Goal: Obtain resource: Obtain resource

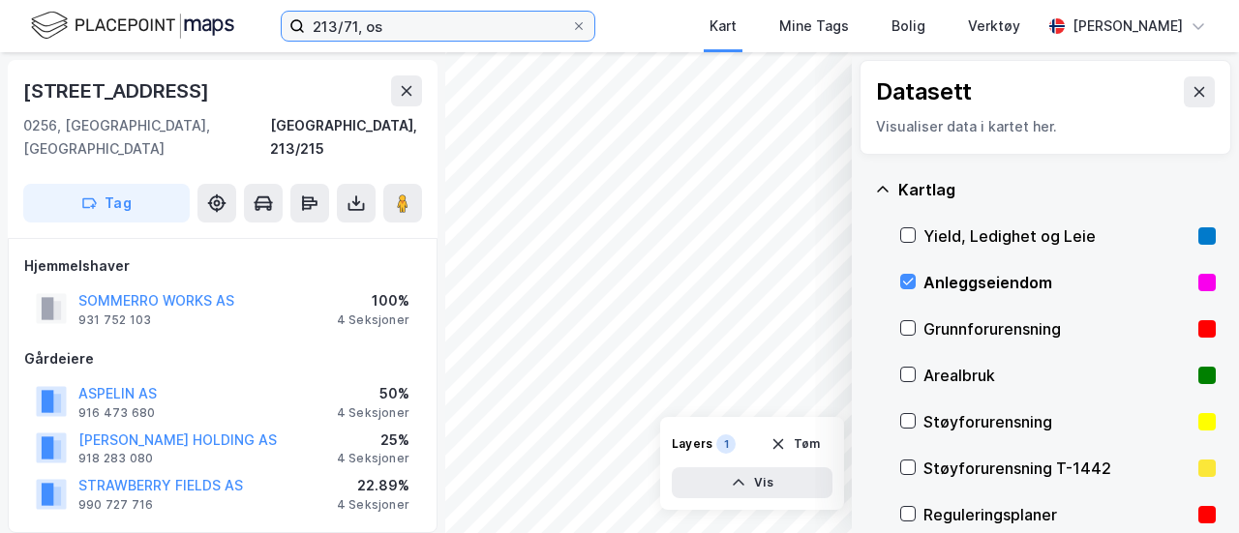
scroll to position [4, 0]
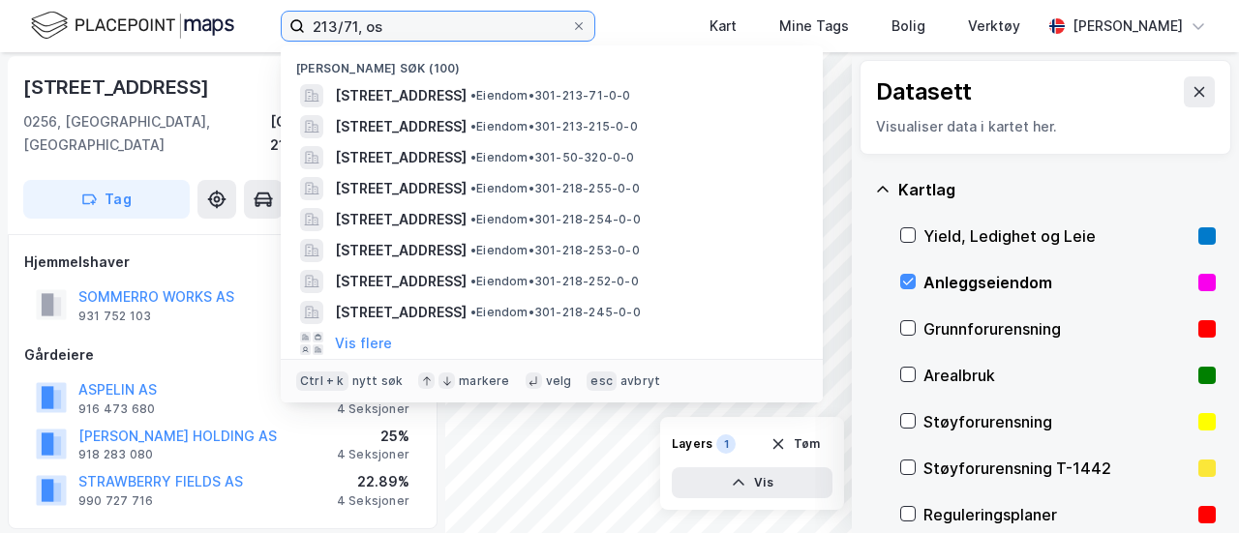
drag, startPoint x: 0, startPoint y: 0, endPoint x: 177, endPoint y: -5, distance: 177.2
click at [177, 0] on html "213/71, os Nylige søk (100) [STREET_ADDRESS] • Eiendom • 301-213-71-0-0 [STREET…" at bounding box center [619, 266] width 1239 height 533
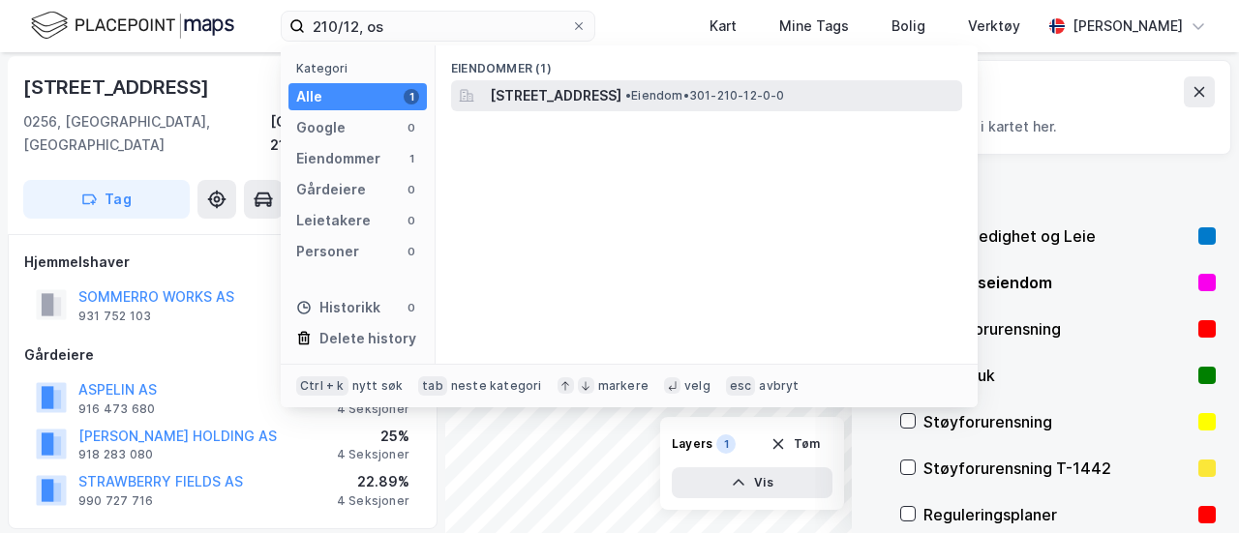
click at [515, 103] on span "[STREET_ADDRESS]" at bounding box center [556, 95] width 132 height 23
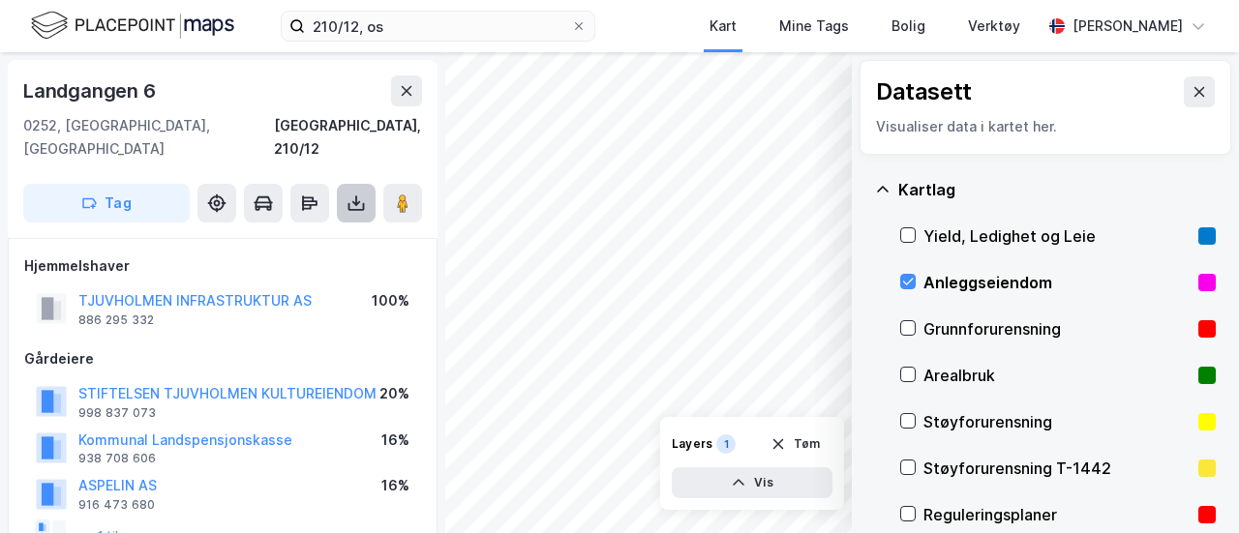
click at [358, 194] on icon at bounding box center [356, 203] width 19 height 19
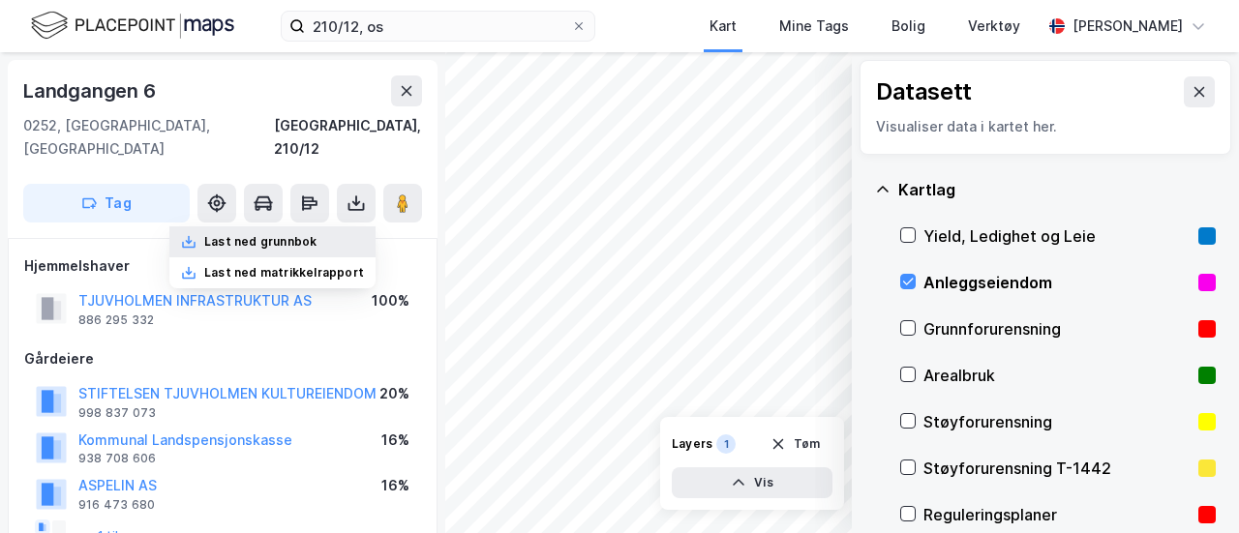
click at [306, 234] on div "Last ned grunnbok" at bounding box center [260, 241] width 112 height 15
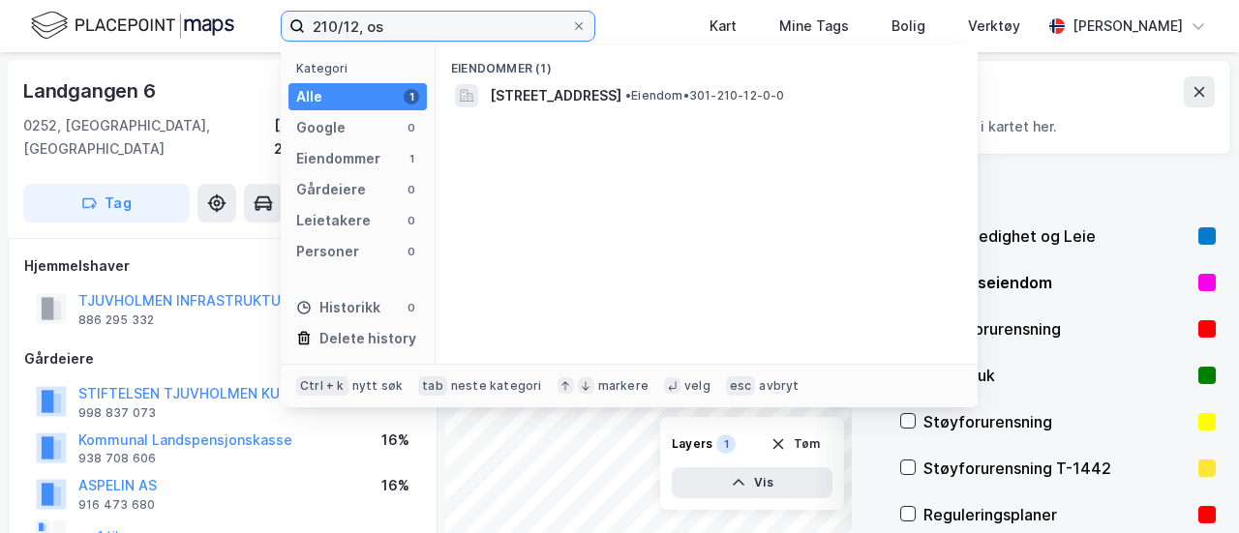
drag, startPoint x: 401, startPoint y: 29, endPoint x: 178, endPoint y: -5, distance: 225.2
click at [178, 0] on html "210/12, os Kategori Alle 1 Google 0 Eiendommer 1 Gårdeiere 0 Leietakere 0 Perso…" at bounding box center [619, 266] width 1239 height 533
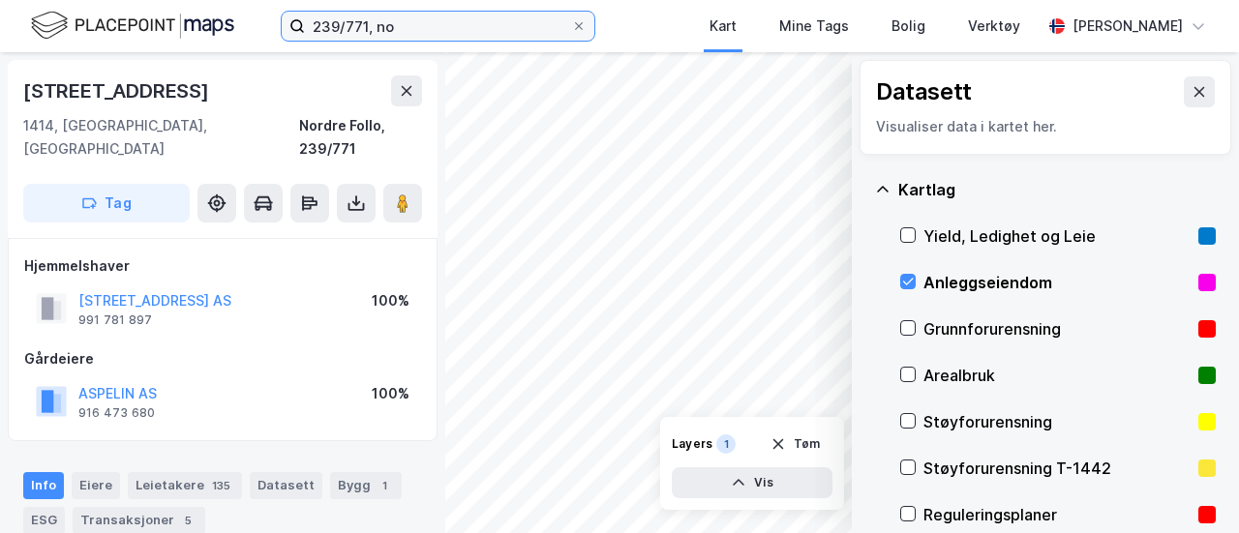
scroll to position [4, 0]
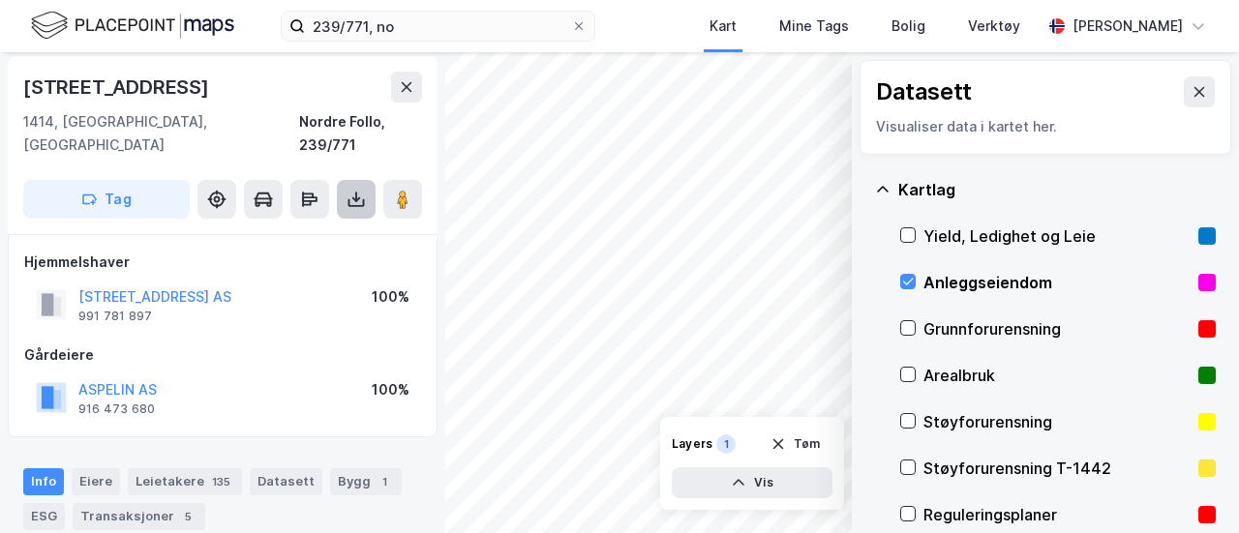
click at [352, 199] on icon at bounding box center [356, 203] width 16 height 8
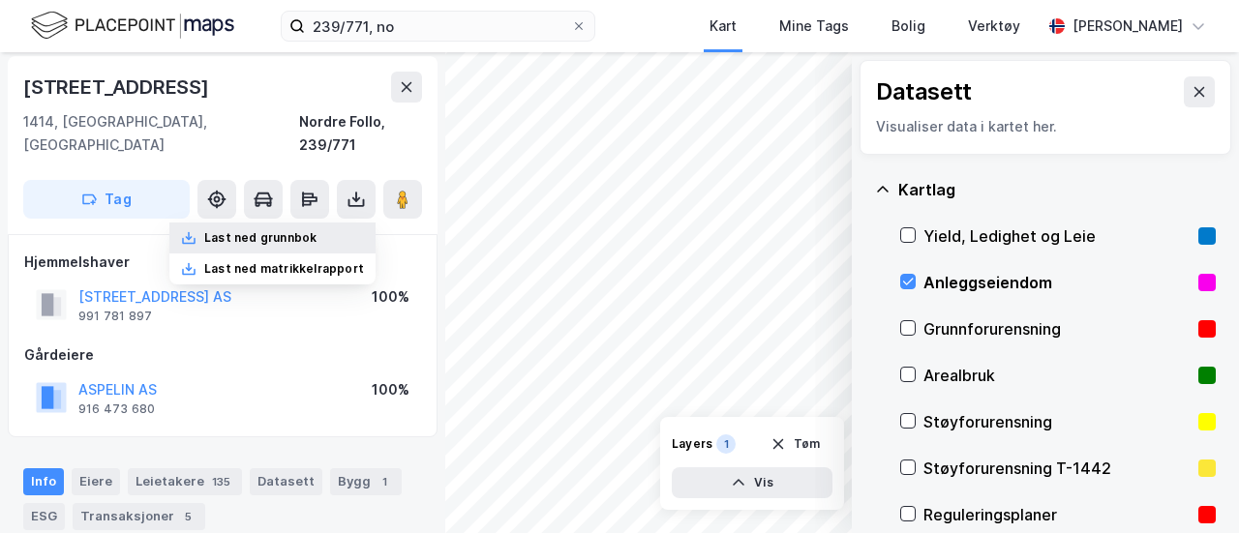
click at [335, 223] on div "Last ned grunnbok" at bounding box center [272, 238] width 206 height 31
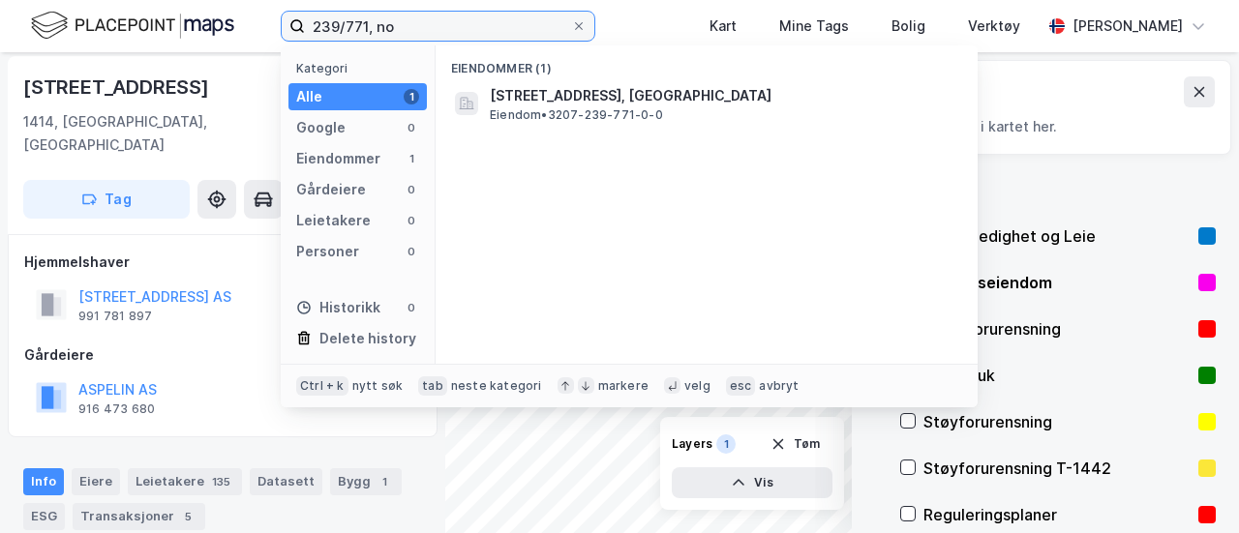
drag, startPoint x: 414, startPoint y: 25, endPoint x: 178, endPoint y: -9, distance: 238.6
click at [178, 0] on html "239/771, no Kategori Alle 1 Google 0 Eiendommer 1 Gårdeiere 0 Leietakere 0 Pers…" at bounding box center [619, 266] width 1239 height 533
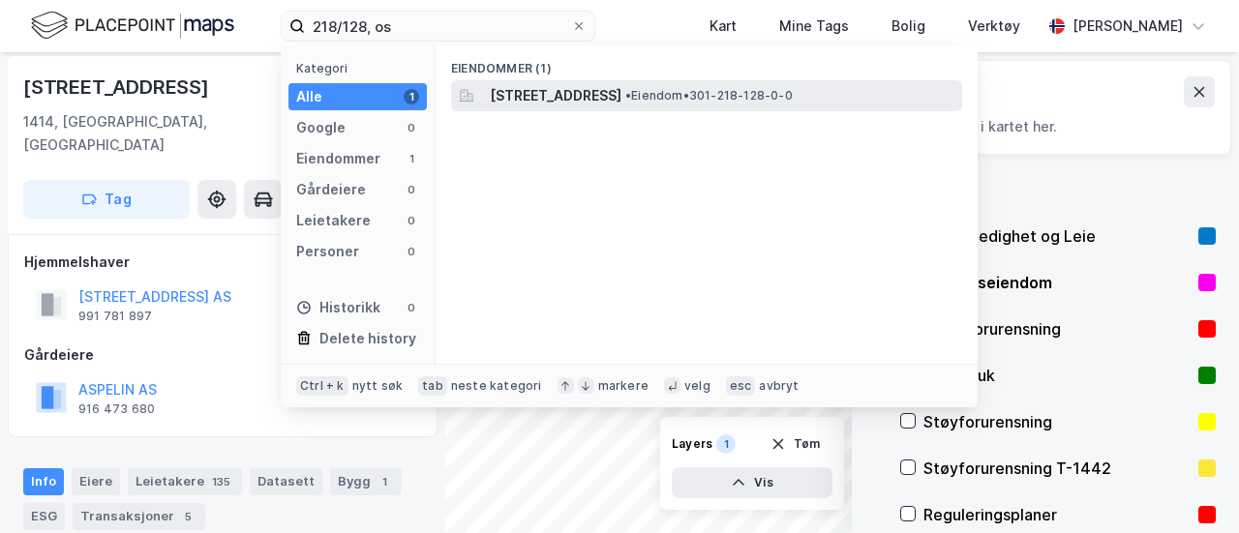
click at [581, 96] on span "[STREET_ADDRESS]" at bounding box center [556, 95] width 132 height 23
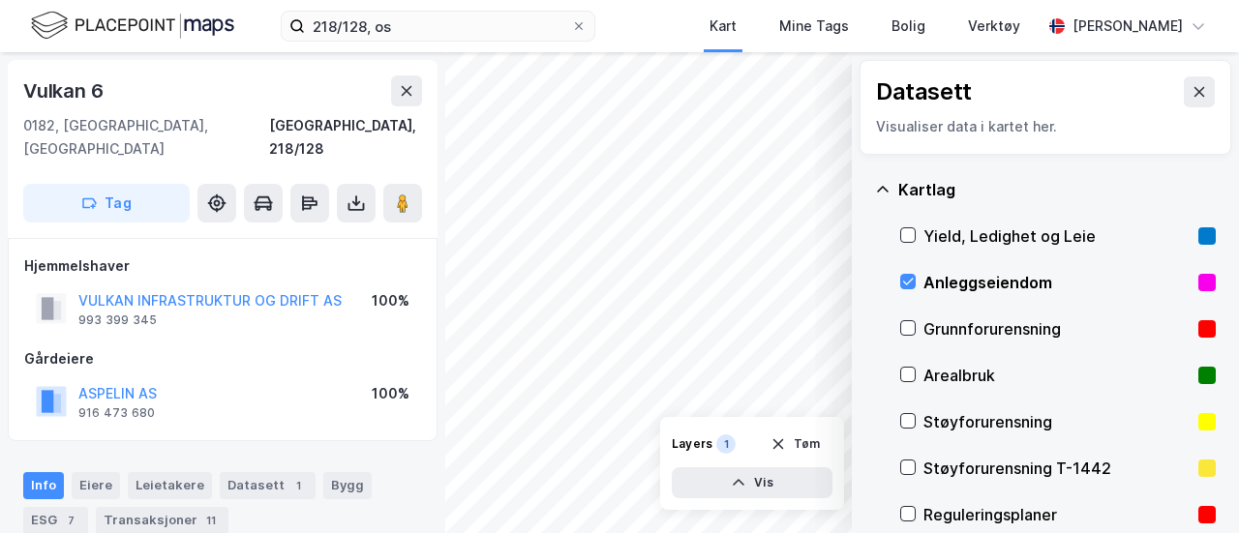
scroll to position [4, 0]
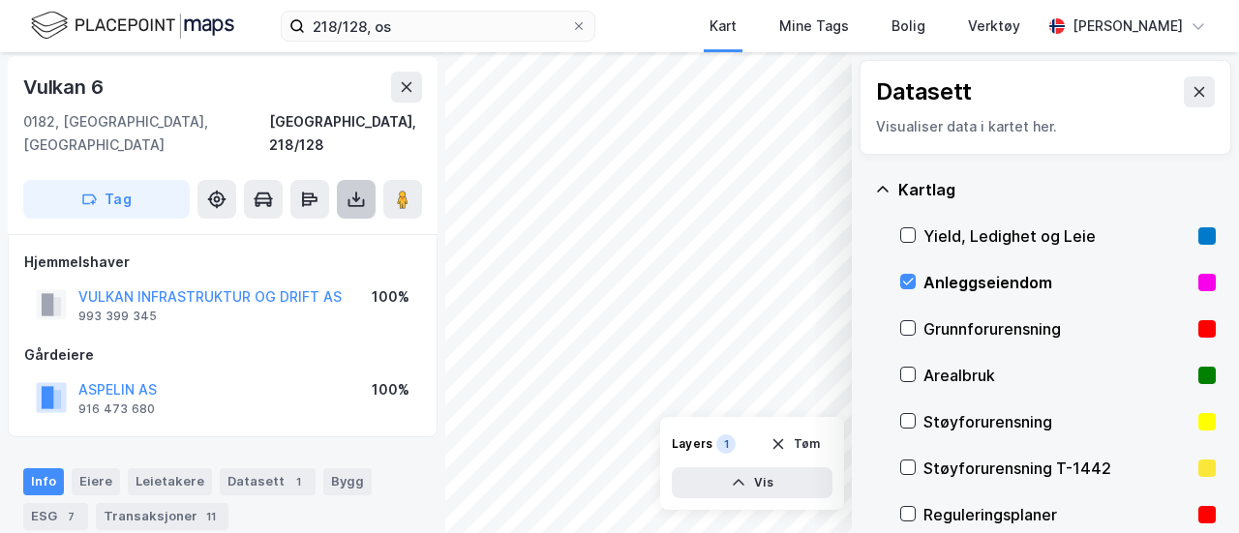
click at [362, 190] on icon at bounding box center [356, 199] width 19 height 19
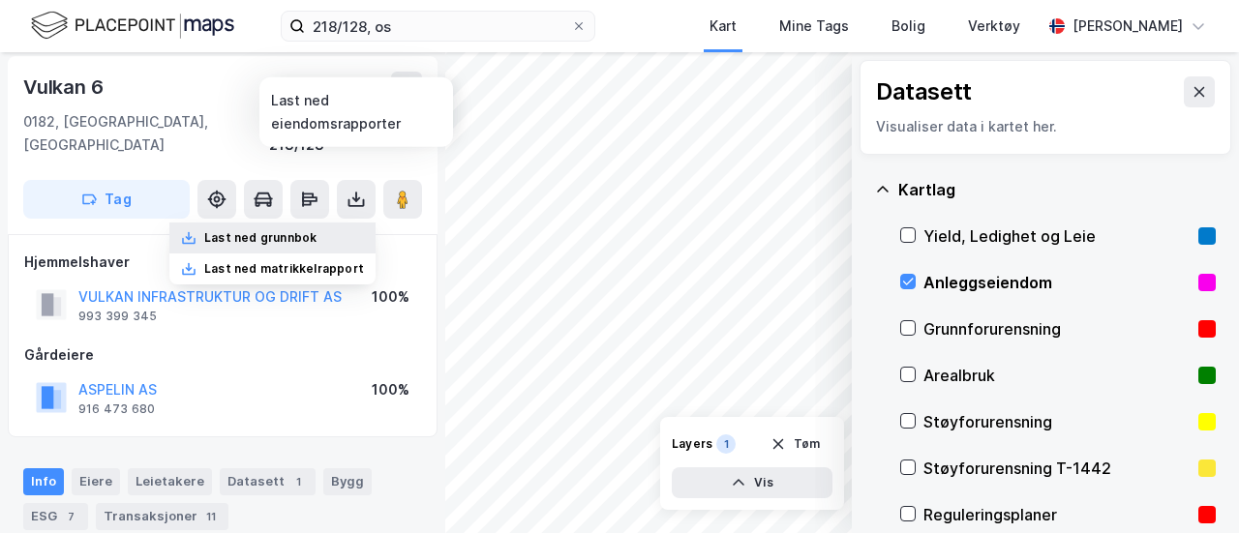
click at [242, 230] on div "Last ned grunnbok" at bounding box center [260, 237] width 112 height 15
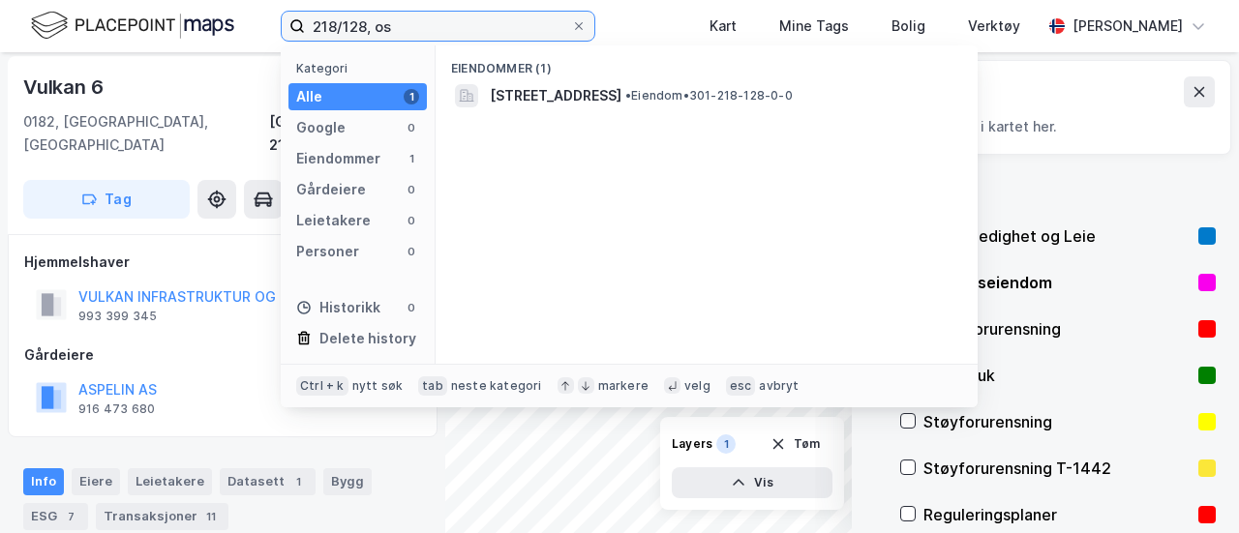
click at [360, 26] on input "218/128, os" at bounding box center [438, 26] width 266 height 29
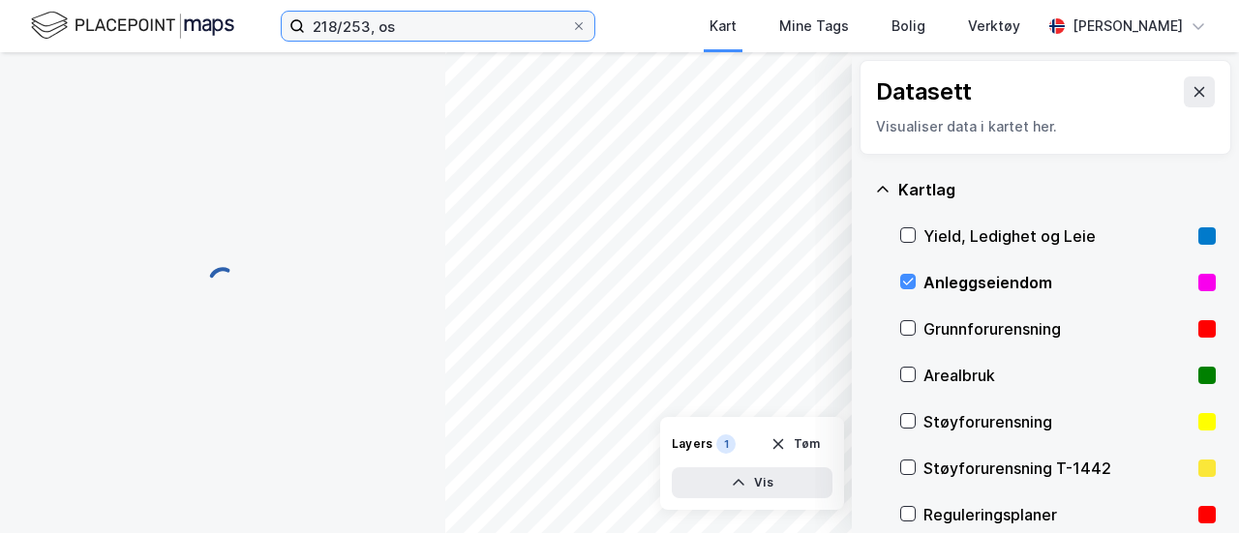
scroll to position [4, 0]
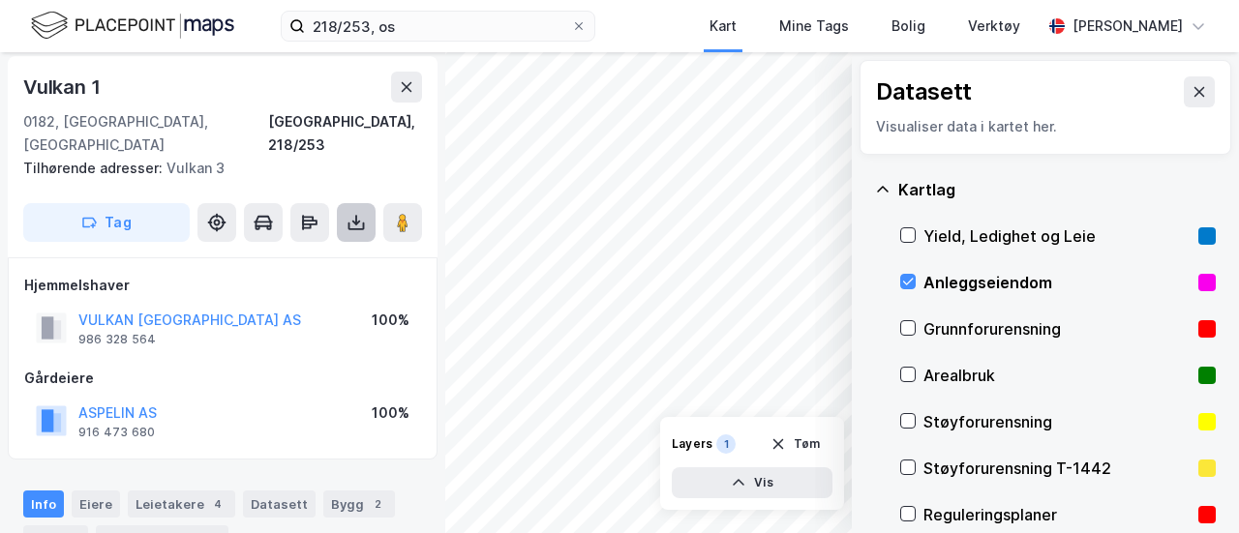
click at [358, 213] on icon at bounding box center [356, 222] width 19 height 19
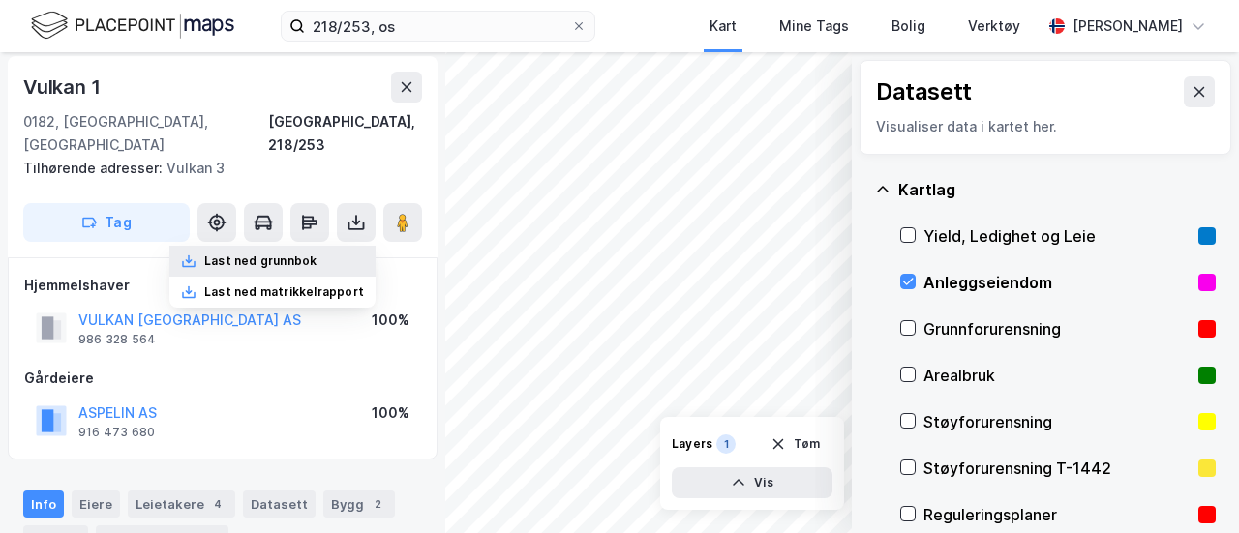
click at [322, 246] on div "Last ned grunnbok" at bounding box center [272, 261] width 206 height 31
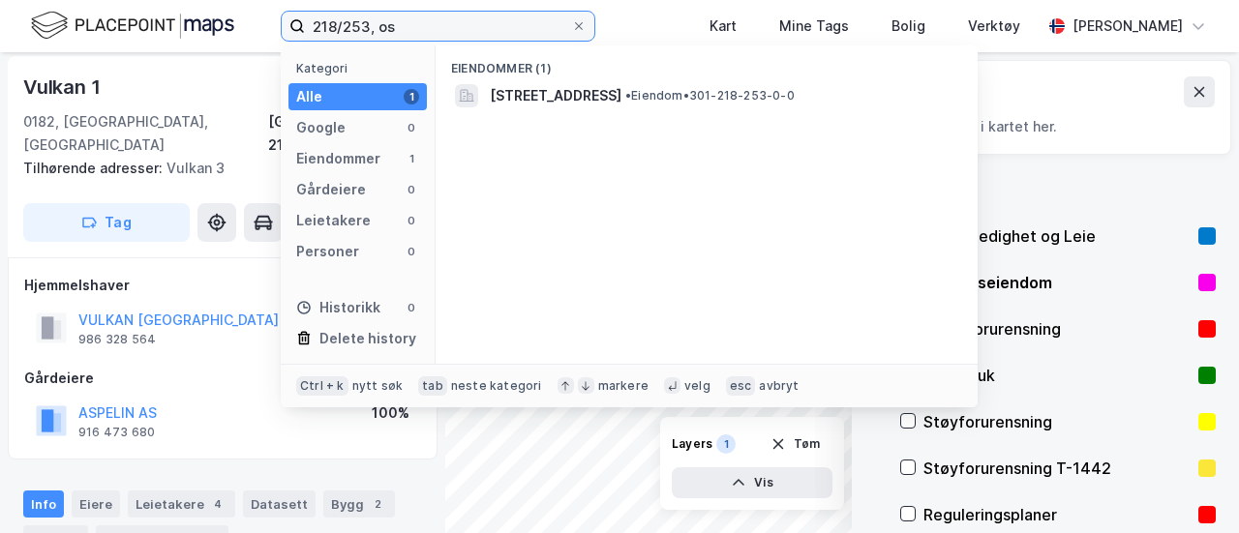
click at [356, 28] on input "218/253, os" at bounding box center [438, 26] width 266 height 29
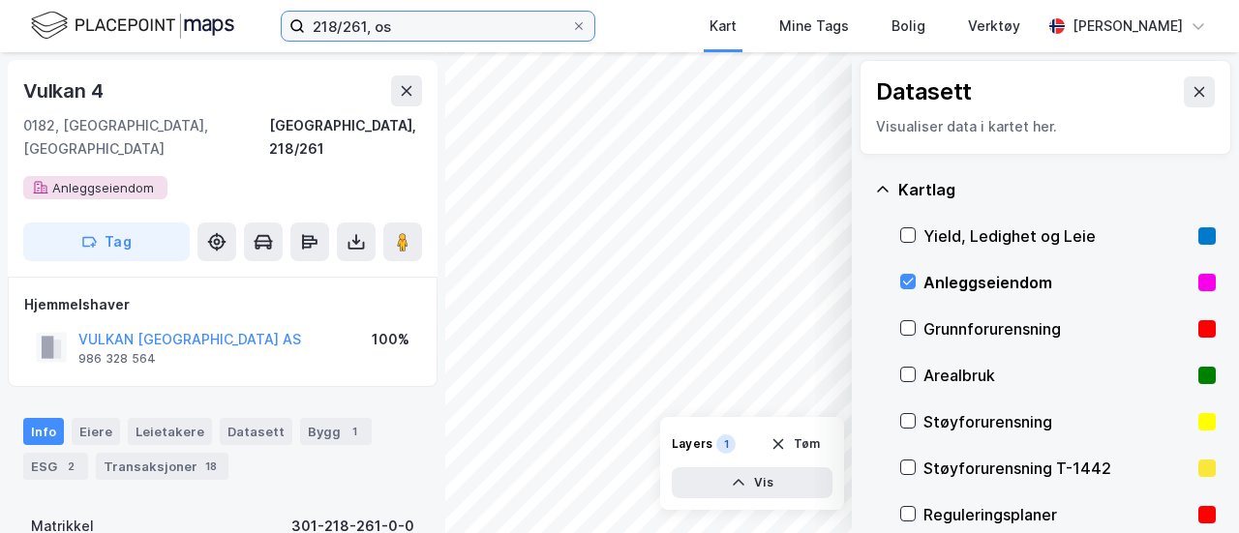
scroll to position [4, 0]
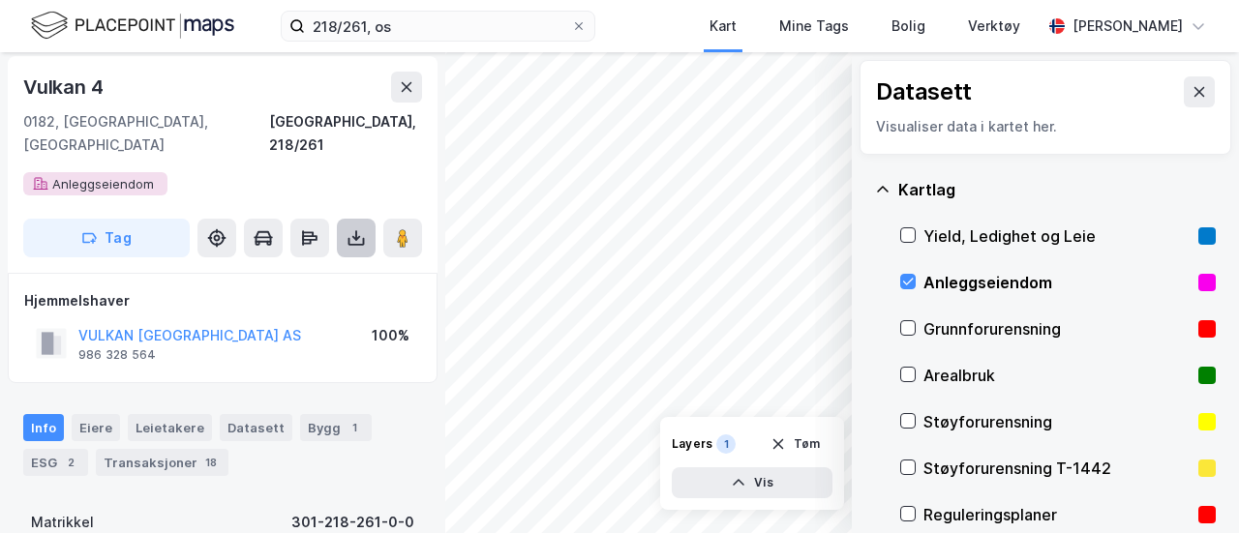
click at [343, 219] on button at bounding box center [356, 238] width 39 height 39
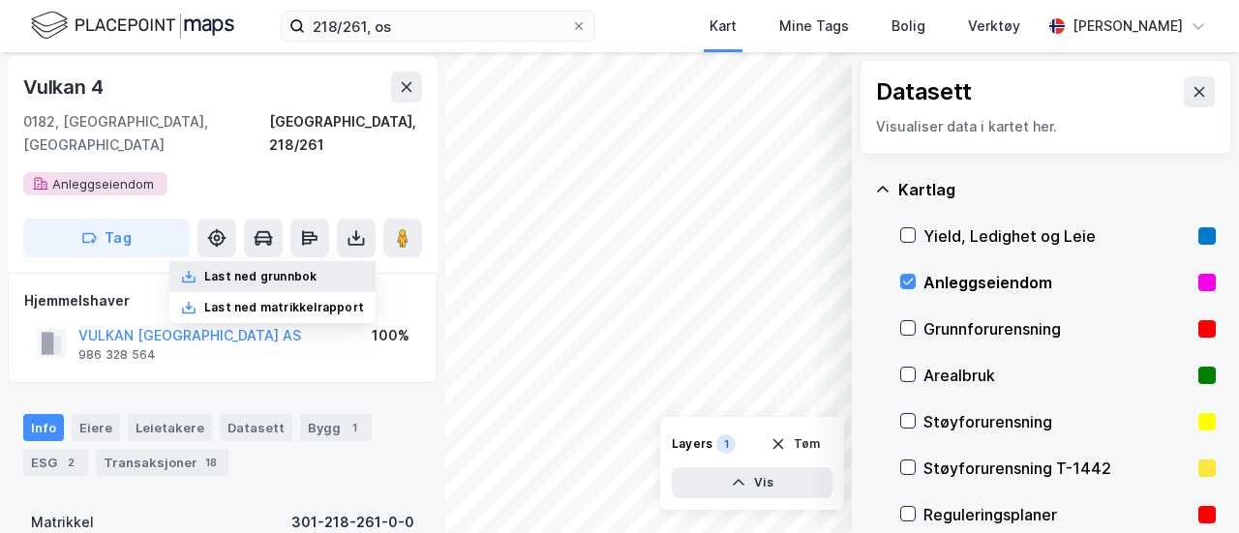
click at [322, 261] on div "Last ned grunnbok" at bounding box center [272, 276] width 206 height 31
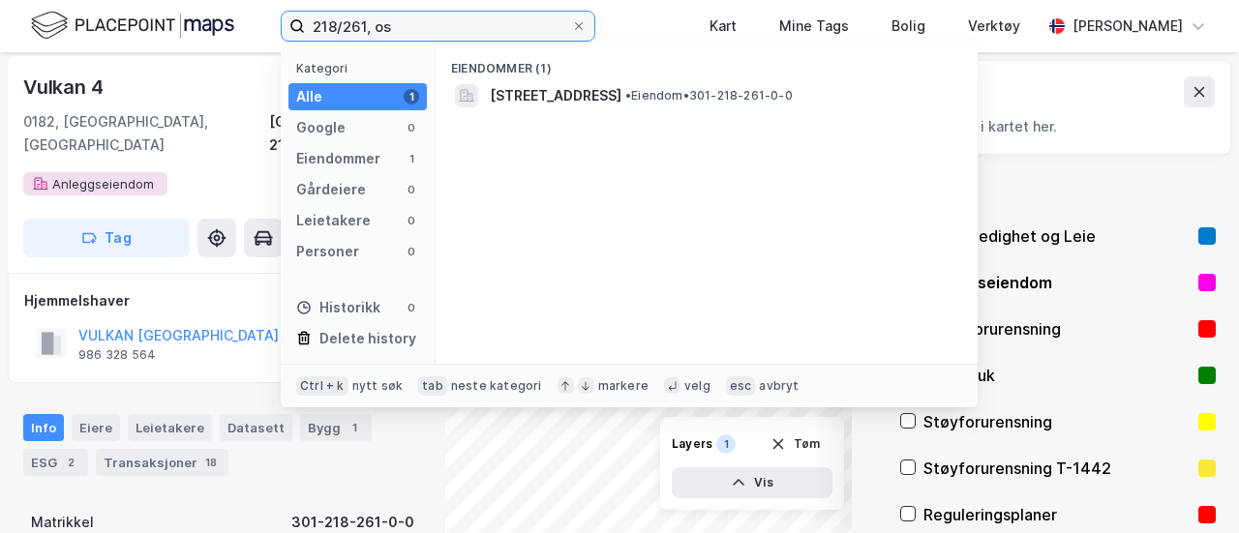
drag, startPoint x: 318, startPoint y: 27, endPoint x: 490, endPoint y: 18, distance: 172.5
click at [465, 22] on input "218/261, os" at bounding box center [438, 26] width 266 height 29
type input "2"
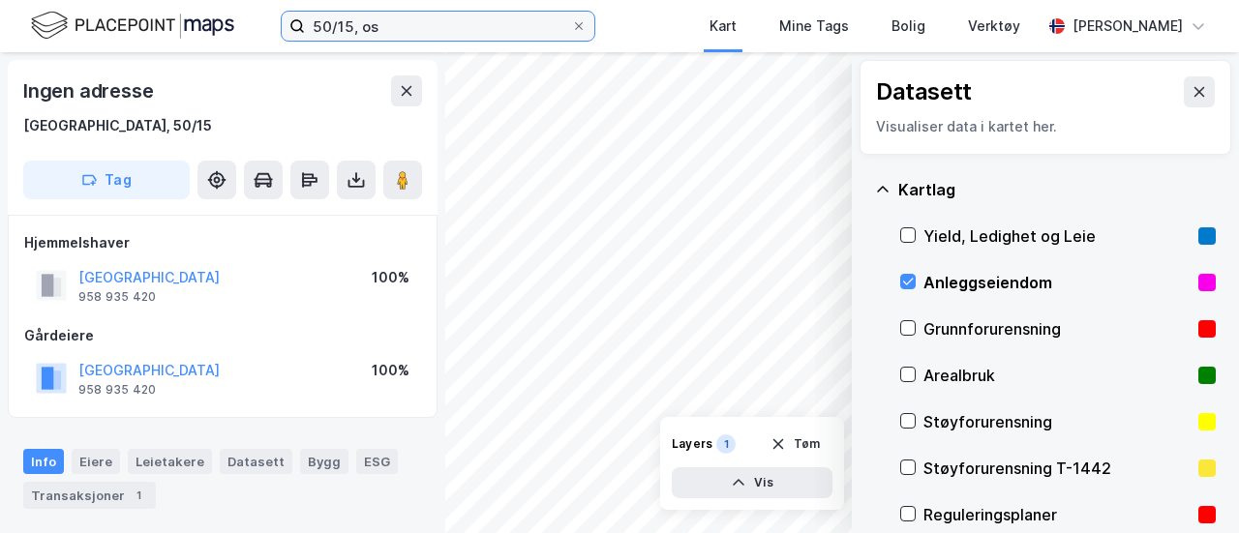
scroll to position [4, 0]
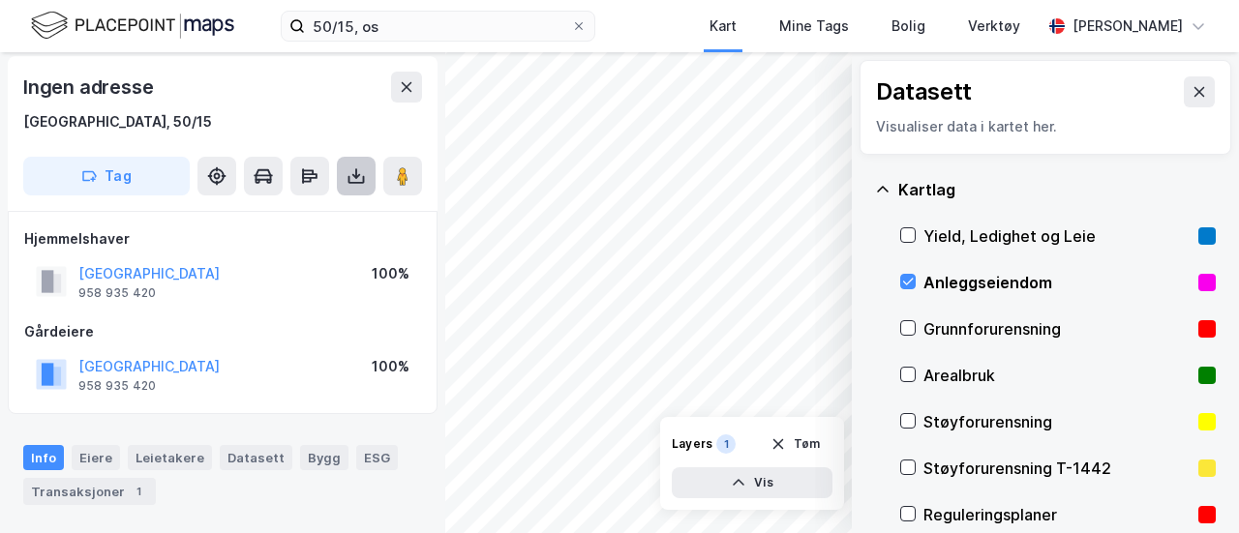
click at [357, 188] on button at bounding box center [356, 176] width 39 height 39
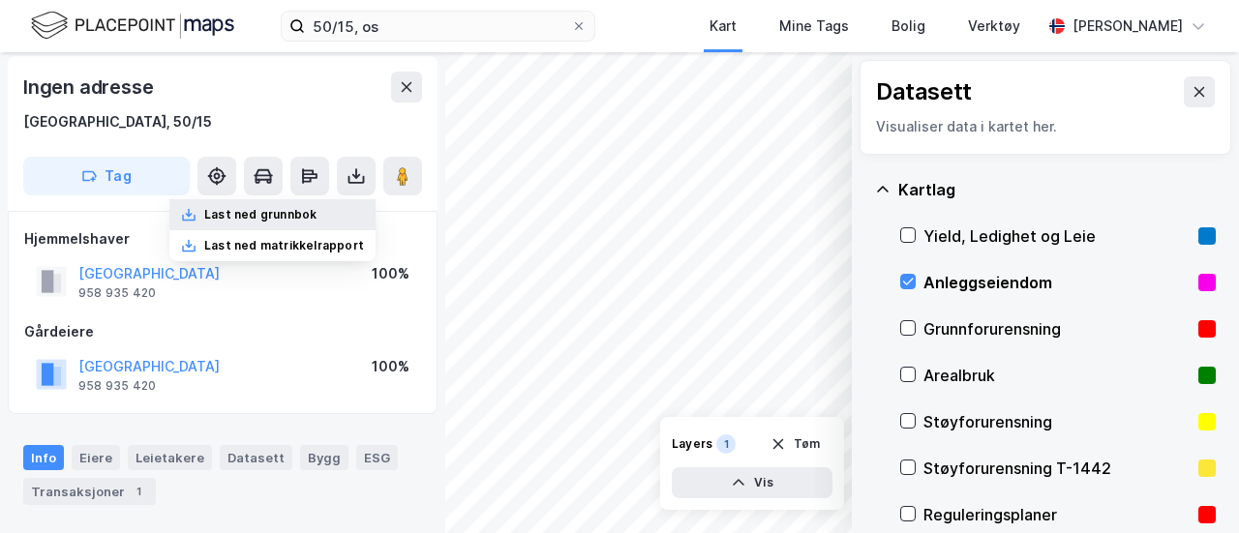
click at [334, 213] on div "Last ned grunnbok" at bounding box center [272, 214] width 206 height 31
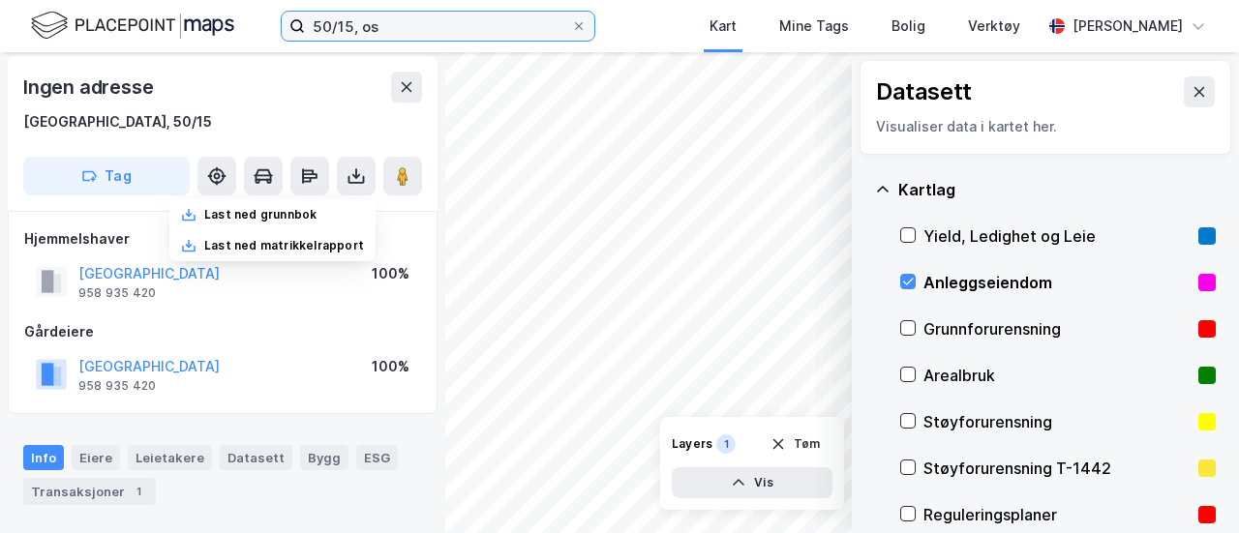
drag, startPoint x: 282, startPoint y: 9, endPoint x: 0, endPoint y: 7, distance: 281.7
click at [0, 7] on div "50/15, os Kart Mine Tags Bolig Verktøy [PERSON_NAME]" at bounding box center [619, 26] width 1239 height 52
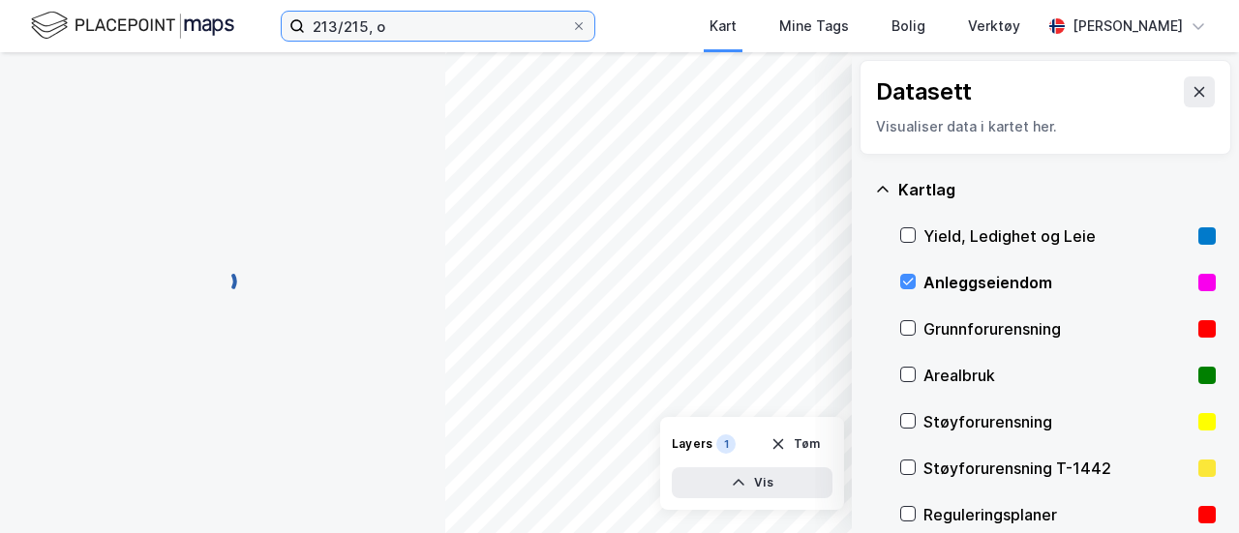
scroll to position [4, 0]
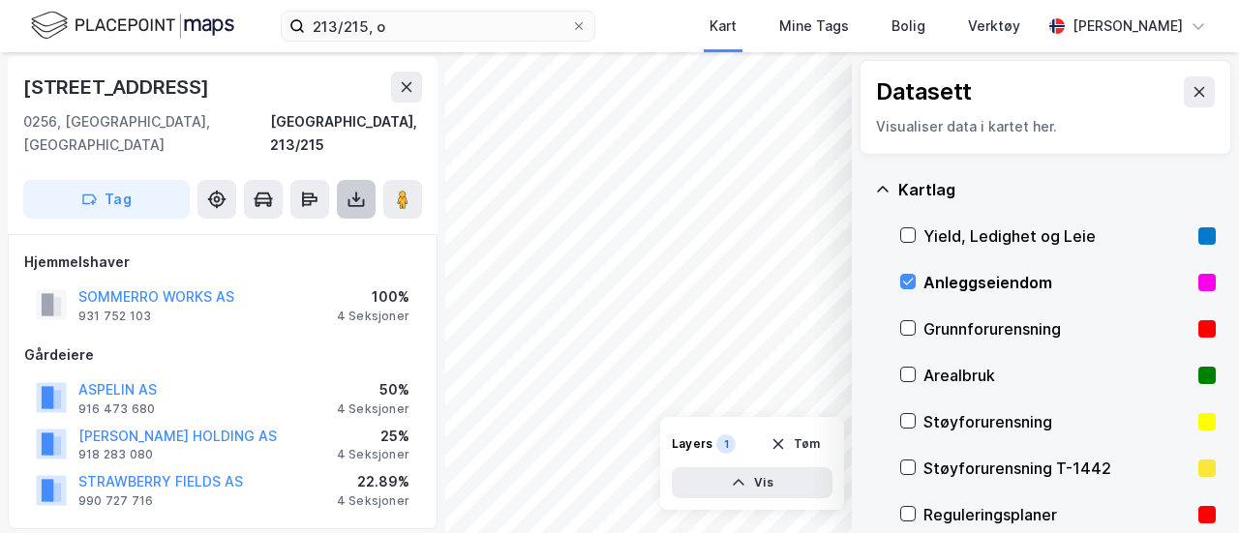
click at [347, 190] on icon at bounding box center [356, 199] width 19 height 19
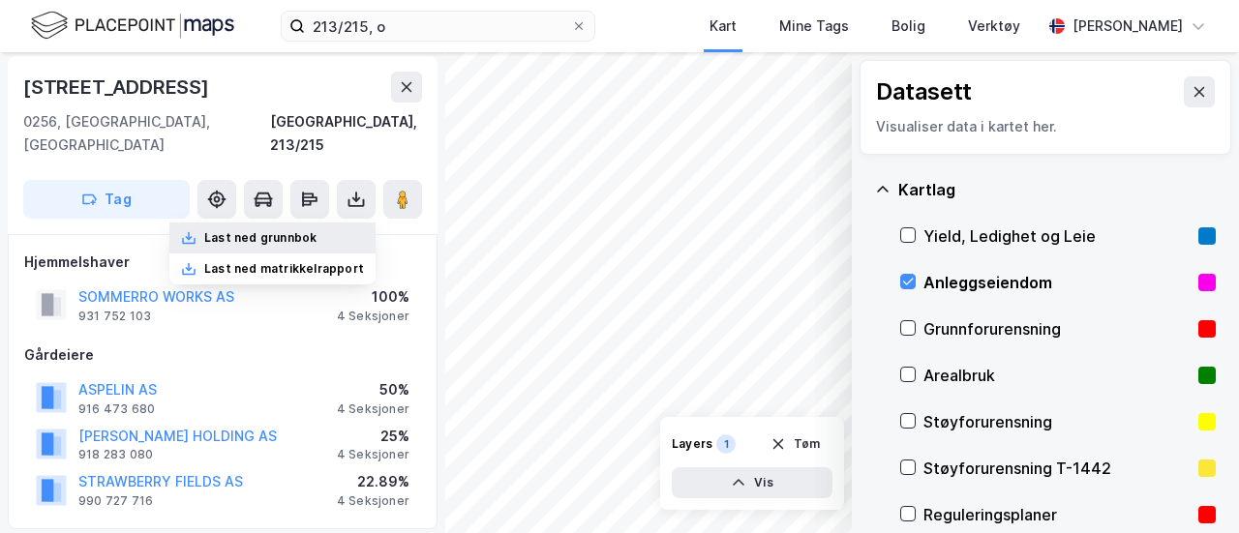
click at [338, 223] on div "Last ned grunnbok" at bounding box center [272, 238] width 206 height 31
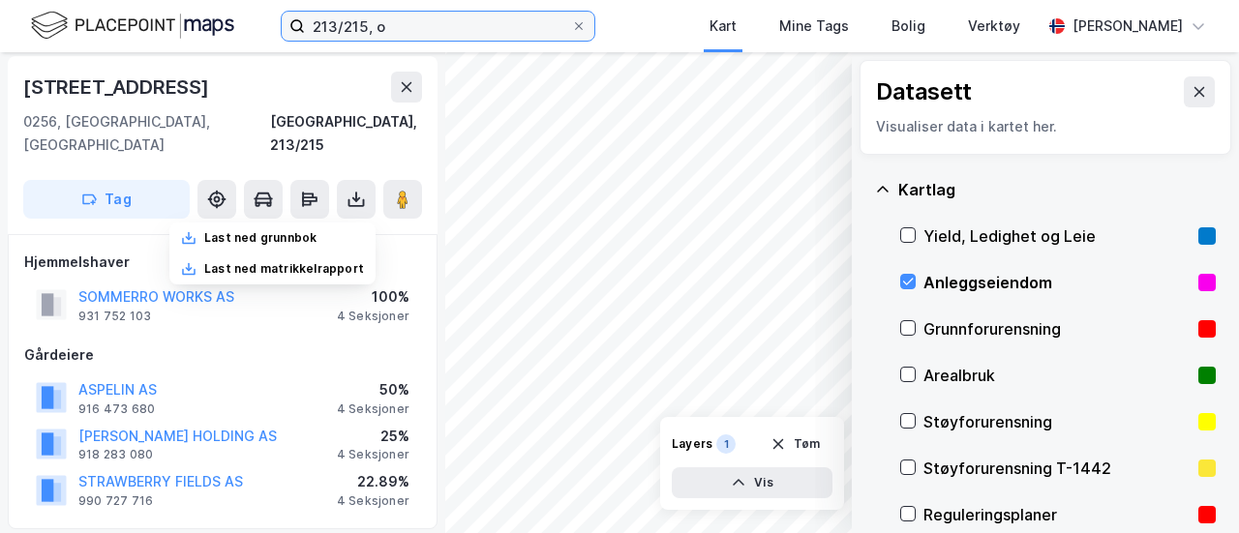
click at [389, 21] on input "213/215, o" at bounding box center [438, 26] width 266 height 29
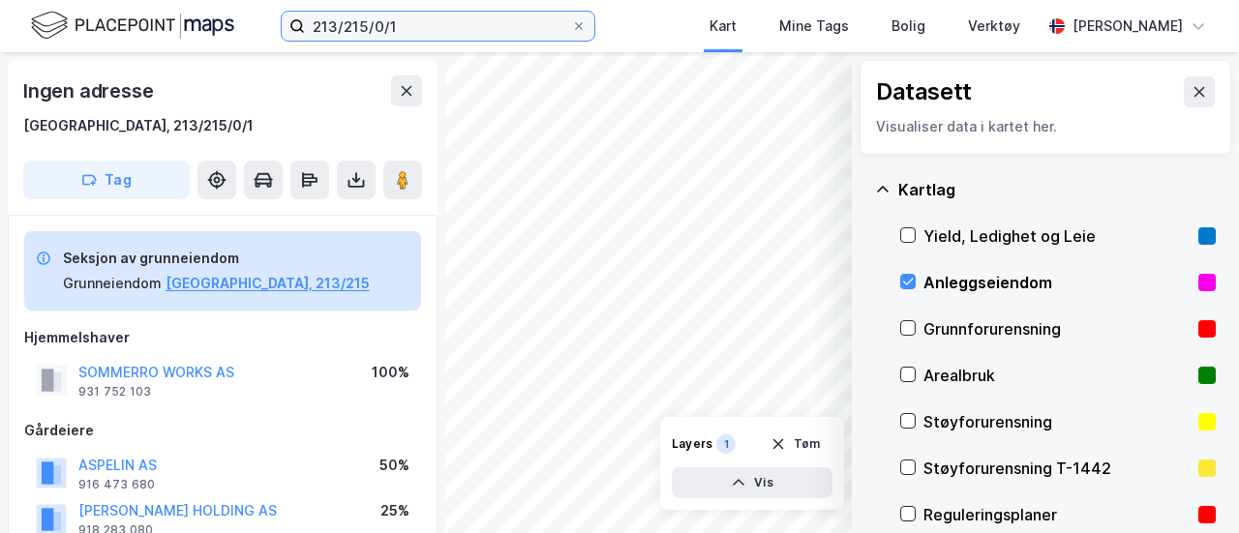
scroll to position [4, 0]
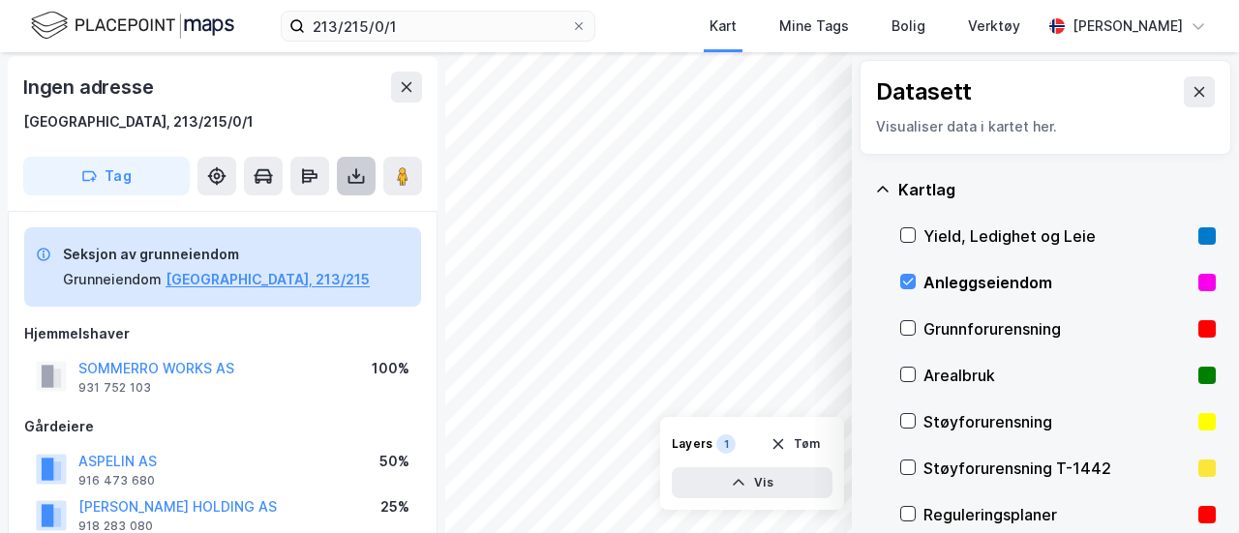
click at [347, 177] on icon at bounding box center [356, 175] width 19 height 19
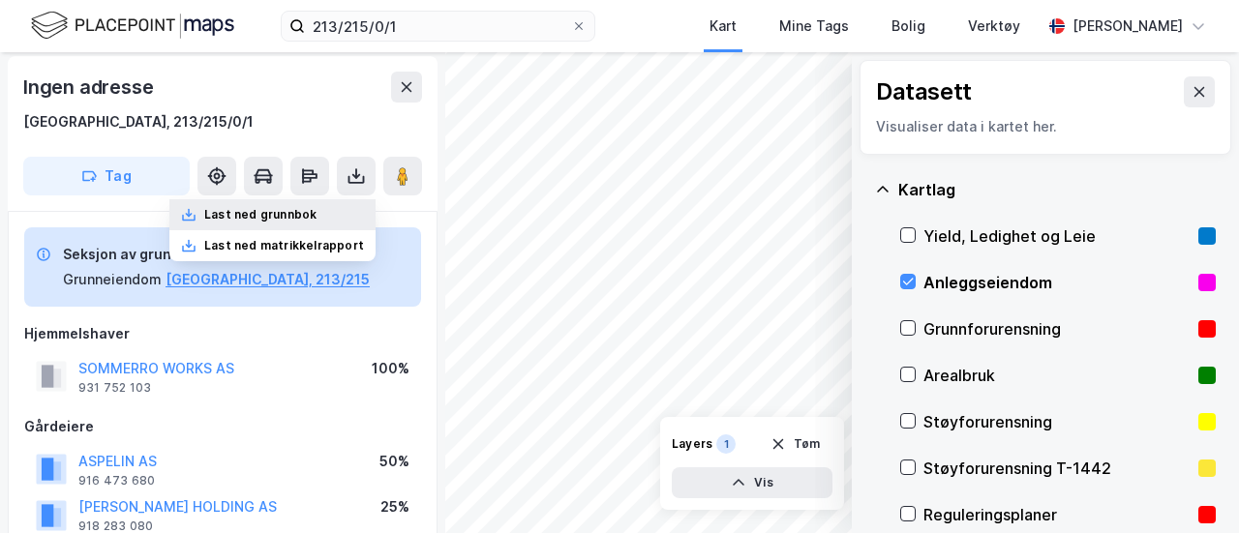
click at [331, 216] on div "Last ned grunnbok" at bounding box center [272, 214] width 206 height 31
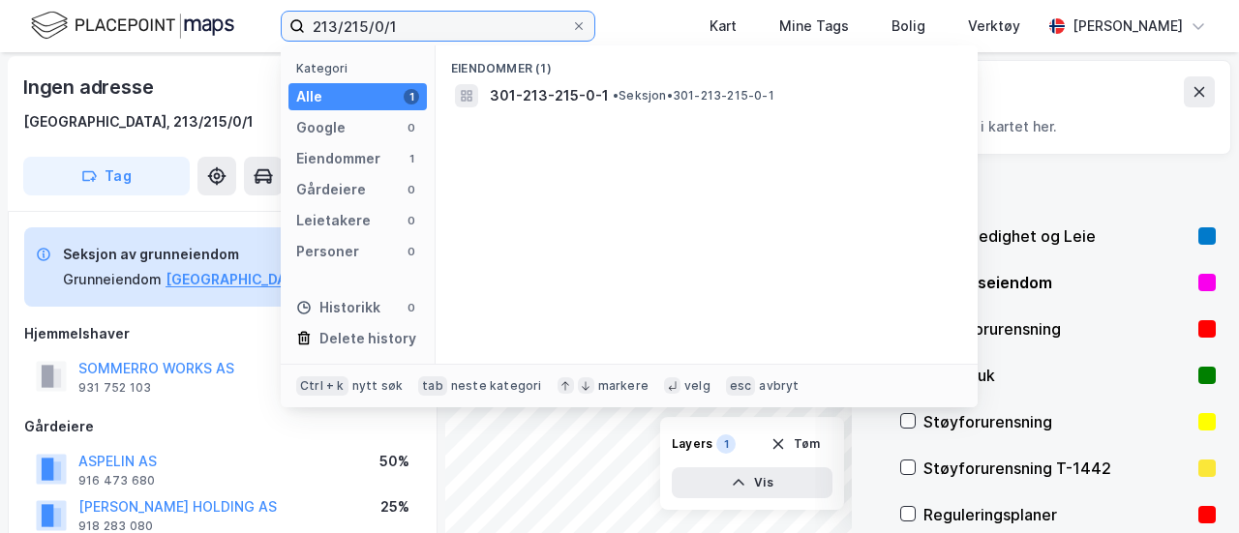
drag, startPoint x: 509, startPoint y: 31, endPoint x: 253, endPoint y: 17, distance: 256.9
click at [257, 20] on div "213/215/0/1 Kategori Alle 1 Google 0 Eiendommer 1 Gårdeiere 0 Leietakere 0 Pers…" at bounding box center [619, 26] width 1239 height 52
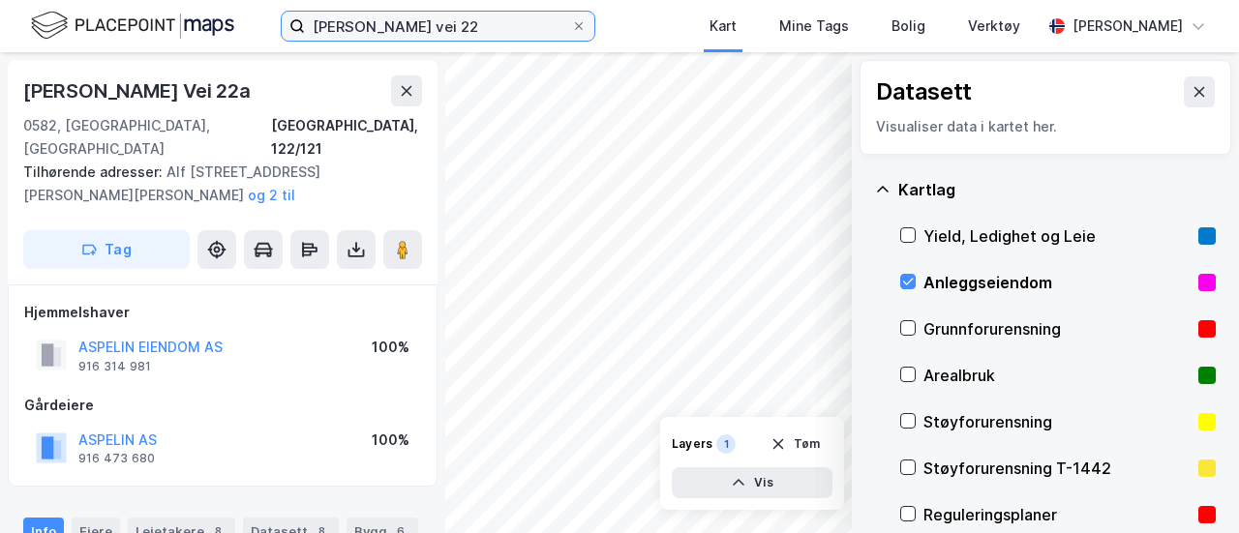
scroll to position [4, 0]
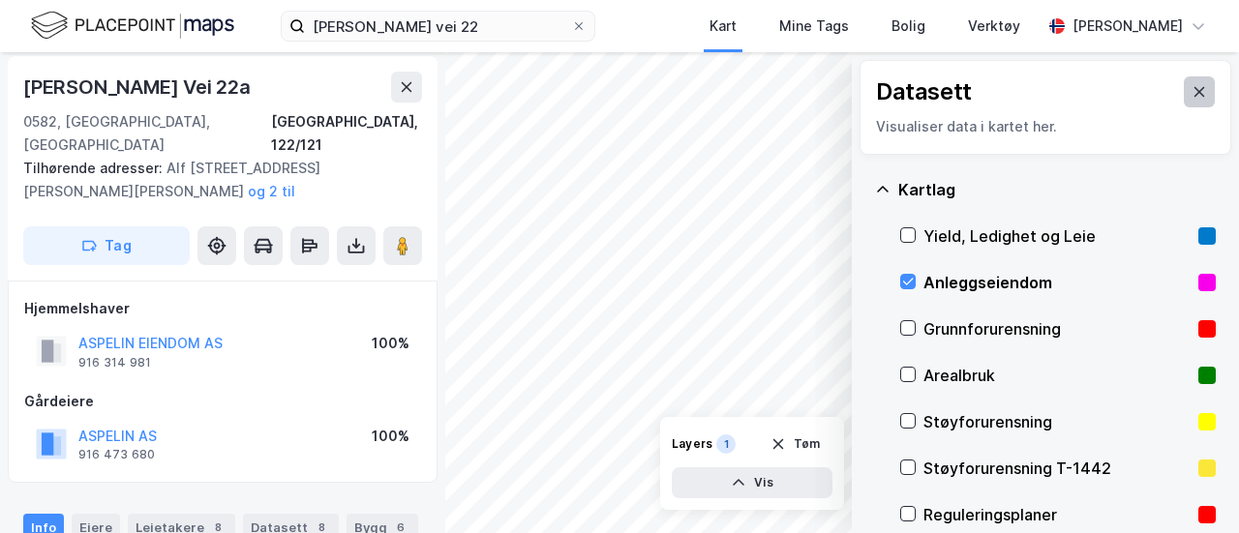
click at [1192, 92] on icon at bounding box center [1199, 91] width 15 height 15
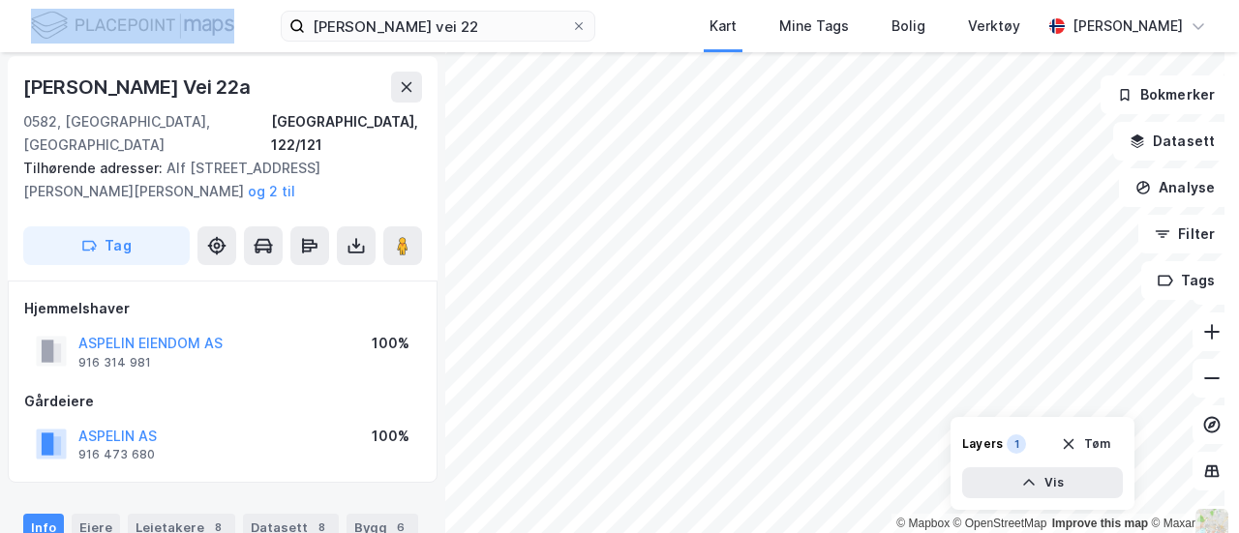
drag, startPoint x: 487, startPoint y: 41, endPoint x: 213, endPoint y: 13, distance: 275.4
click at [213, 15] on div "[PERSON_NAME] vei 22 Kart Mine Tags Bolig Verktøy [PERSON_NAME]" at bounding box center [619, 26] width 1239 height 52
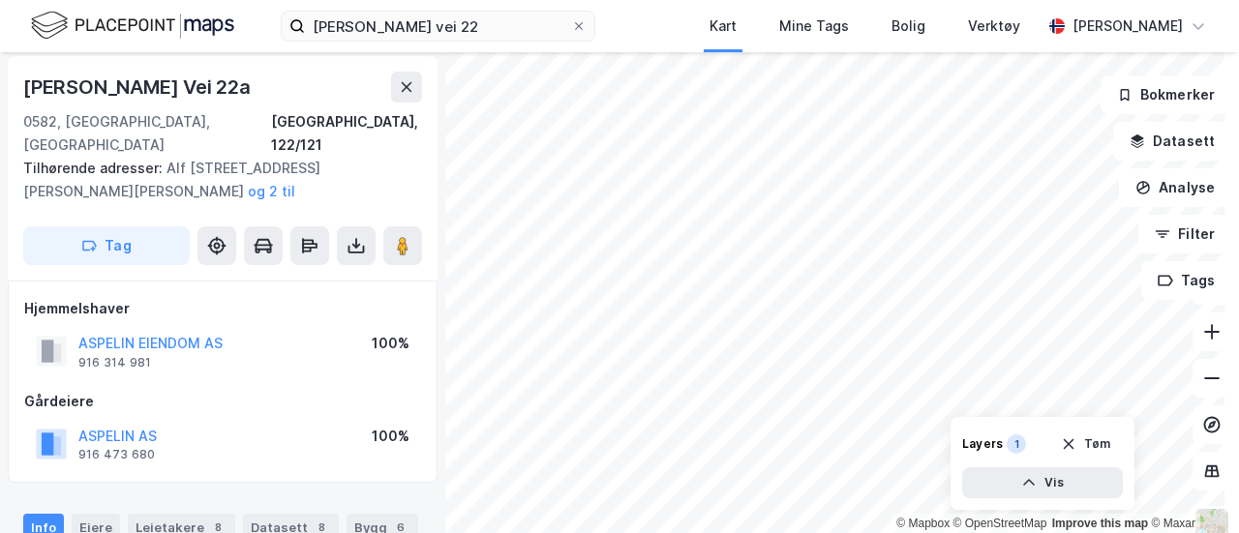
click at [237, 9] on div "[PERSON_NAME] vei 22 Kart Mine Tags Bolig Verktøy [PERSON_NAME]" at bounding box center [619, 26] width 1239 height 52
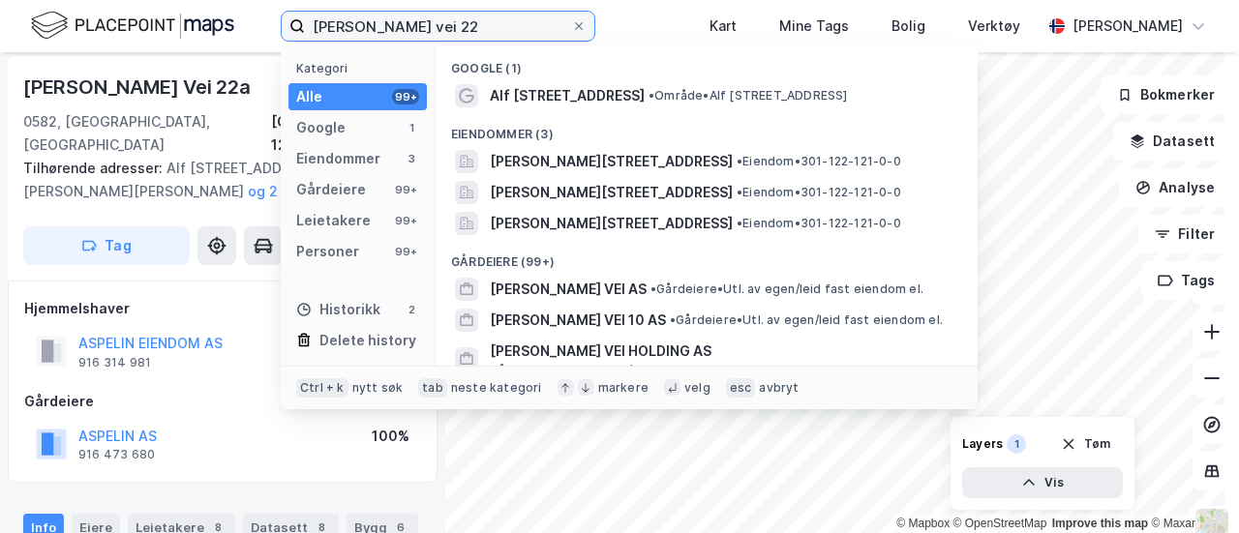
drag, startPoint x: 475, startPoint y: 17, endPoint x: 248, endPoint y: 9, distance: 227.7
click at [248, 9] on div "[PERSON_NAME] vei 22 Kategori Alle 99+ Google 1 Eiendommer 3 Gårdeiere 99+ Leie…" at bounding box center [619, 26] width 1239 height 52
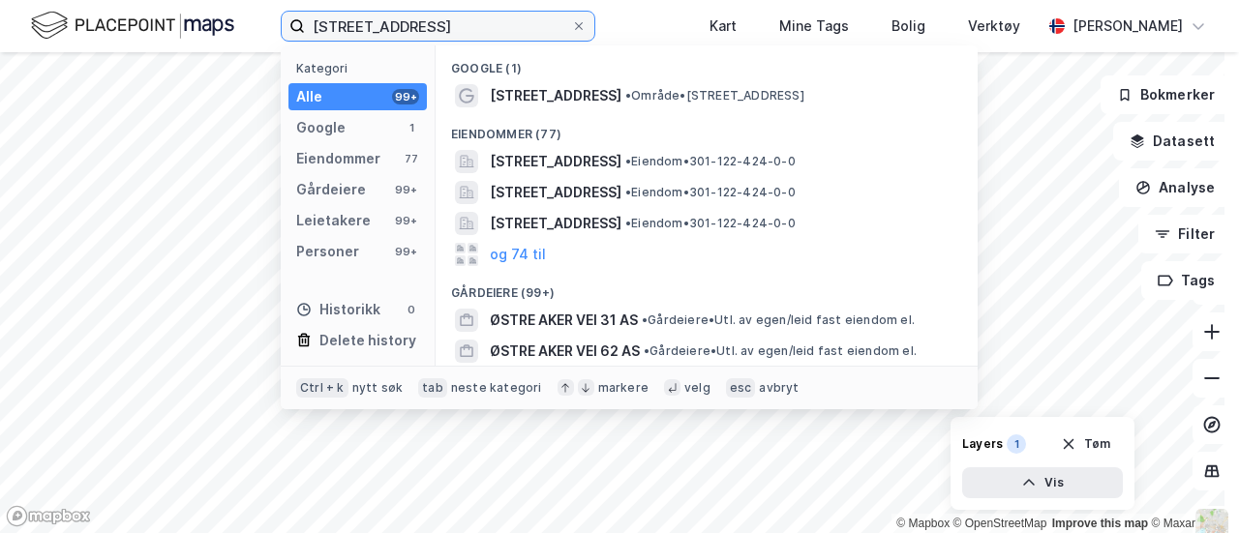
drag, startPoint x: 455, startPoint y: 33, endPoint x: 0, endPoint y: -26, distance: 458.8
click at [0, 0] on html "østre aker vei 61 Kategori Alle 99+ Google 1 Eiendommer 77 Gårdeiere 99+ Leieta…" at bounding box center [619, 266] width 1239 height 533
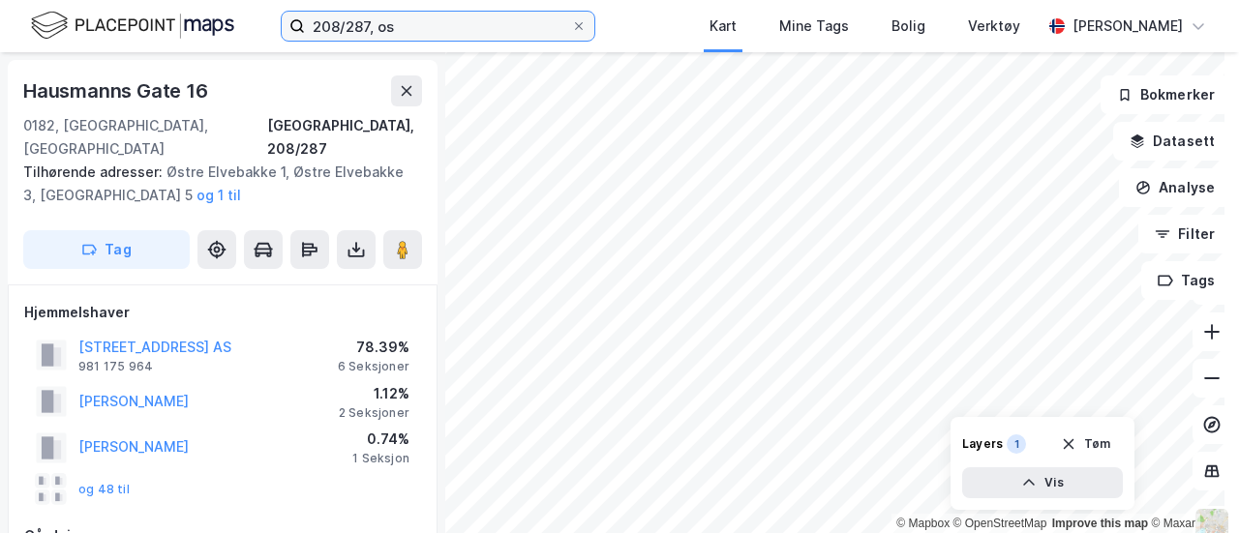
scroll to position [4, 0]
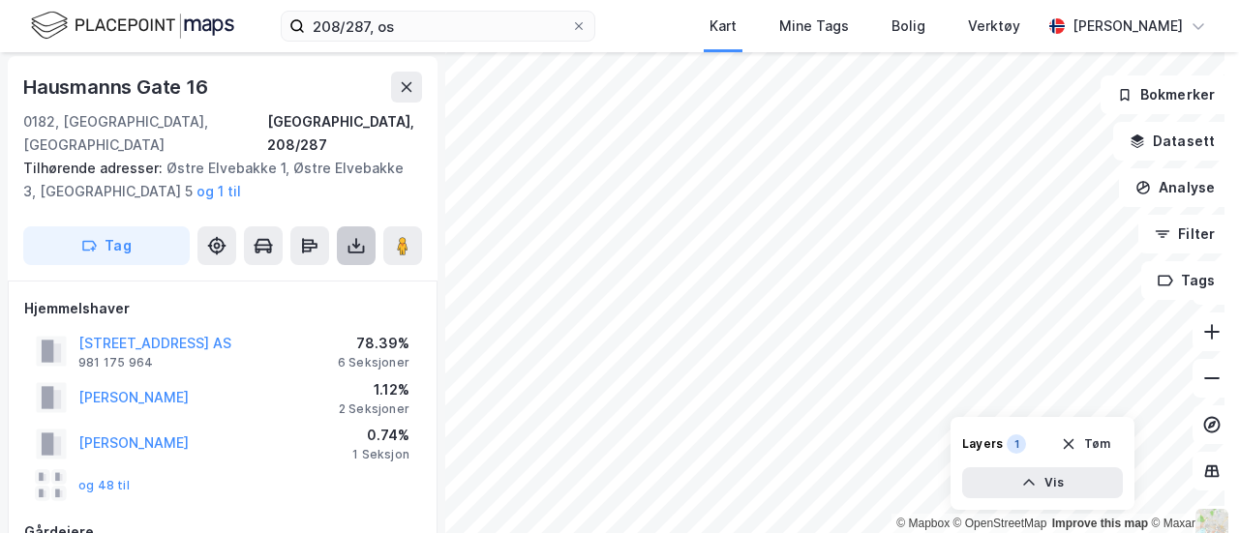
click at [348, 245] on icon at bounding box center [356, 249] width 16 height 8
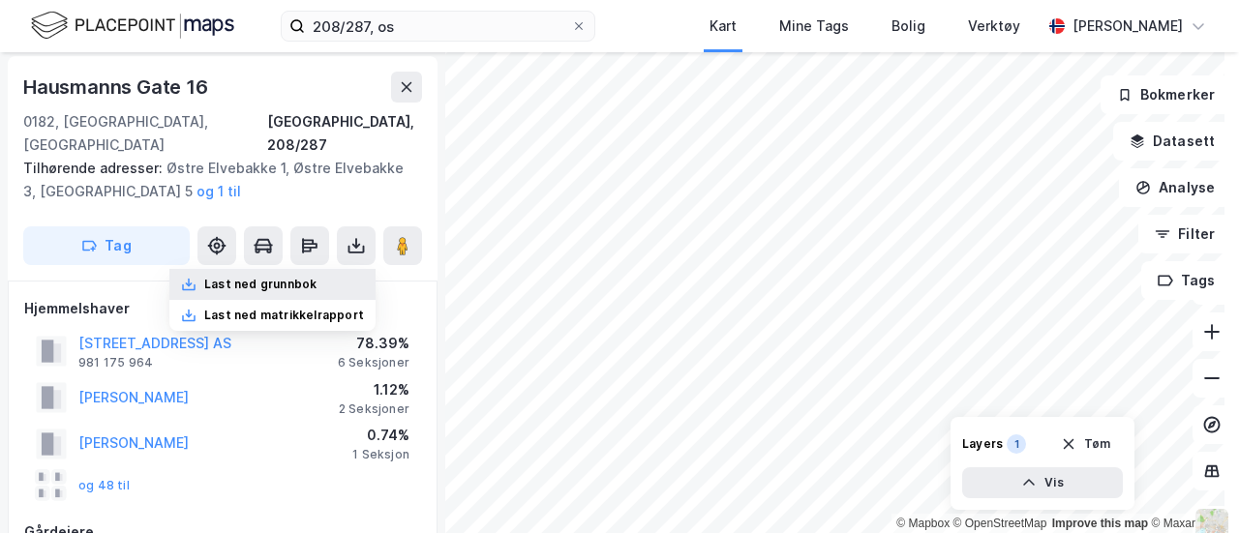
click at [311, 269] on div "Last ned grunnbok" at bounding box center [272, 284] width 206 height 31
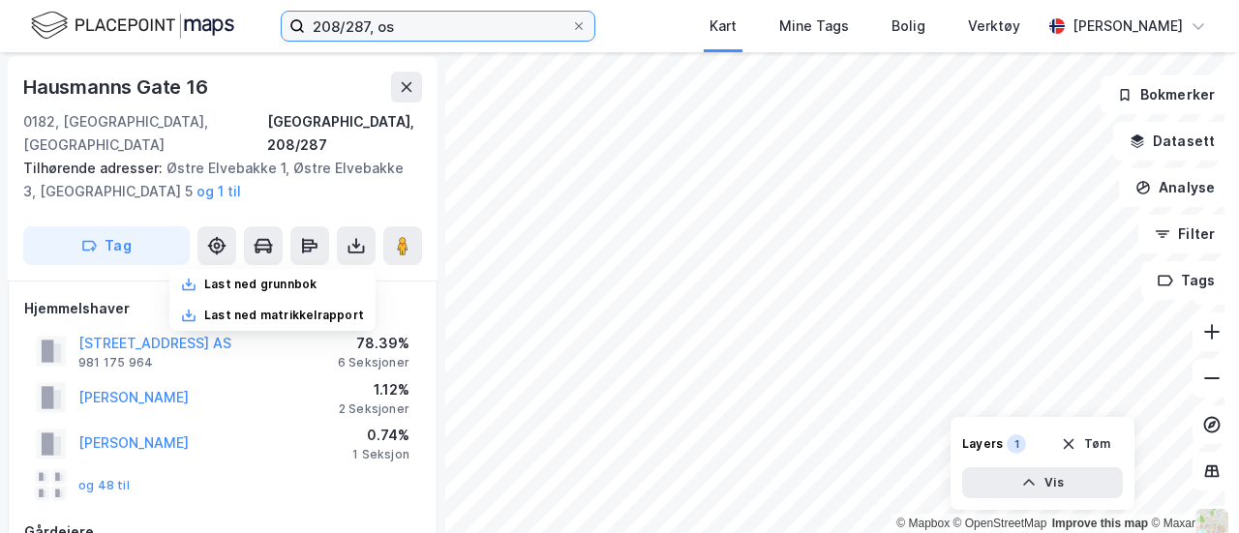
click at [427, 28] on input "208/287, os" at bounding box center [438, 26] width 266 height 29
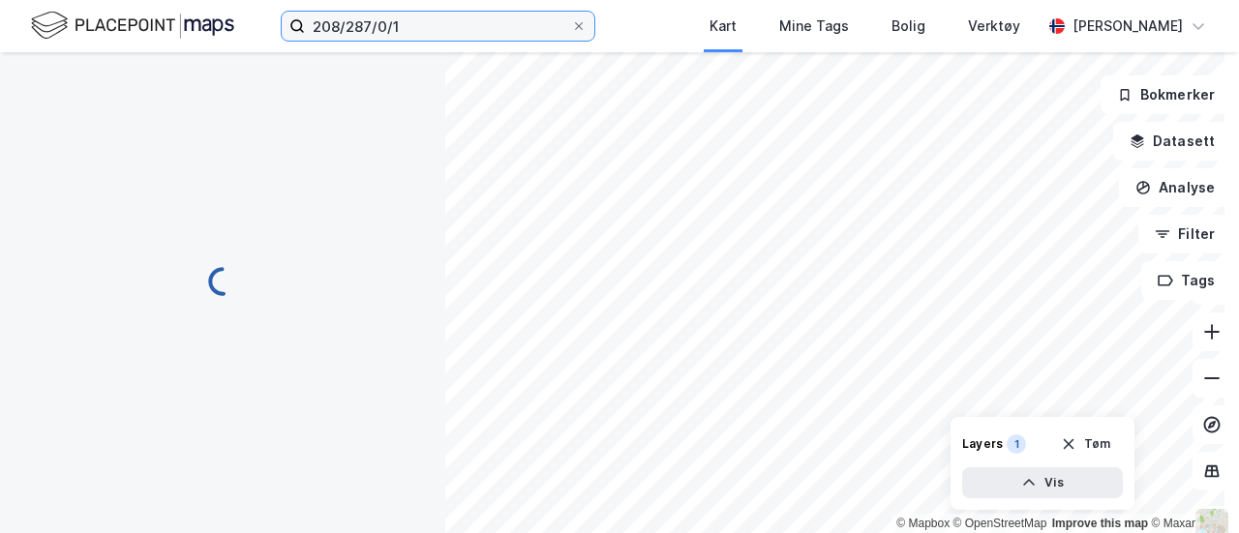
scroll to position [4, 0]
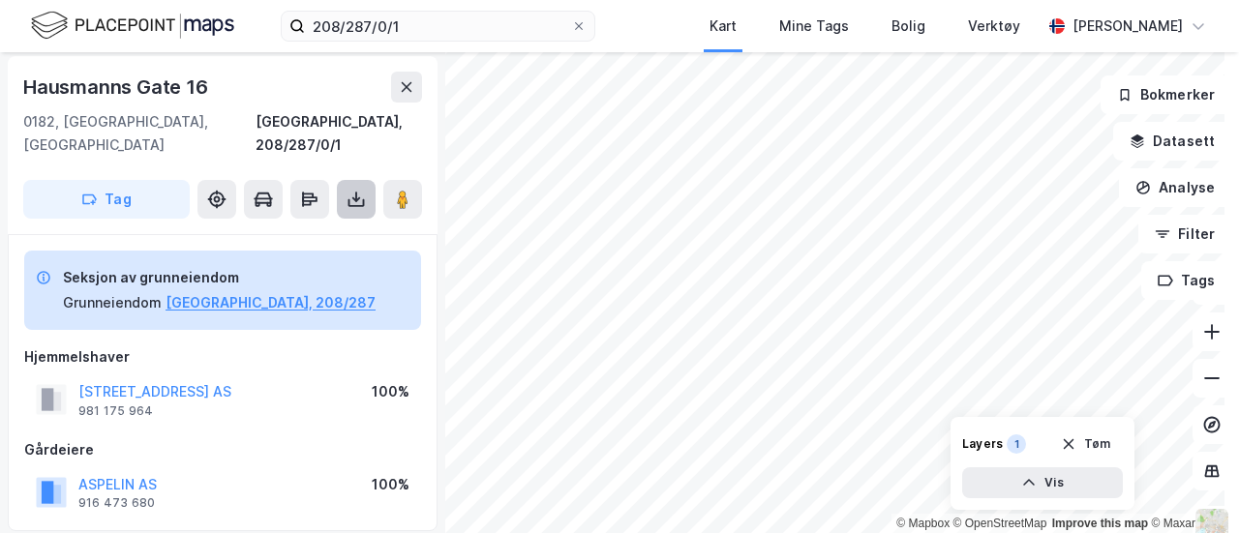
click at [353, 190] on icon at bounding box center [356, 199] width 19 height 19
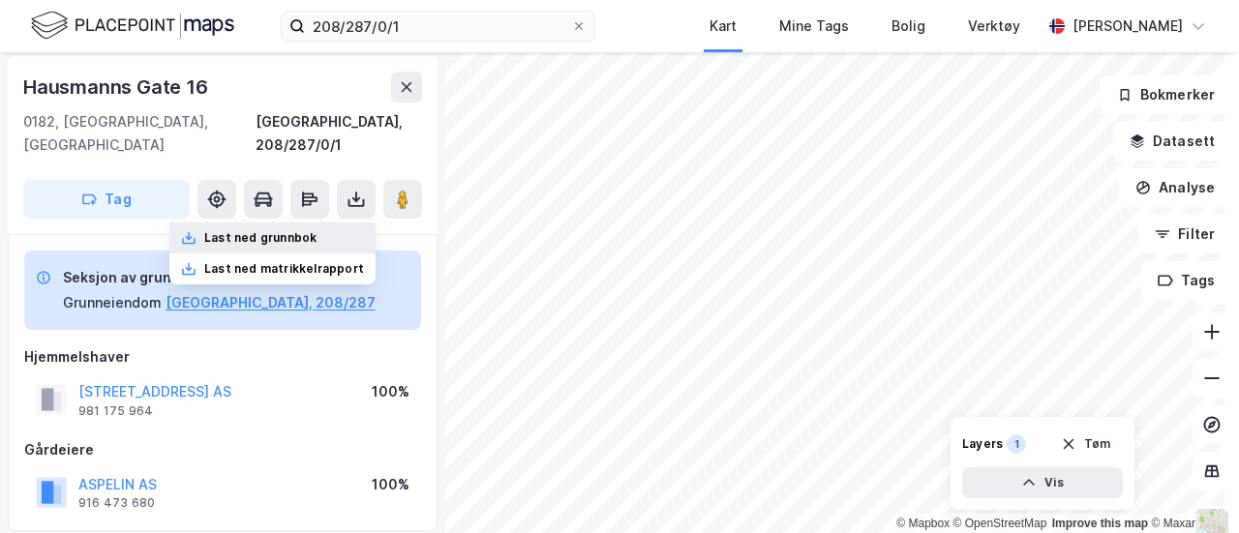
click at [317, 230] on div "Last ned grunnbok" at bounding box center [260, 237] width 112 height 15
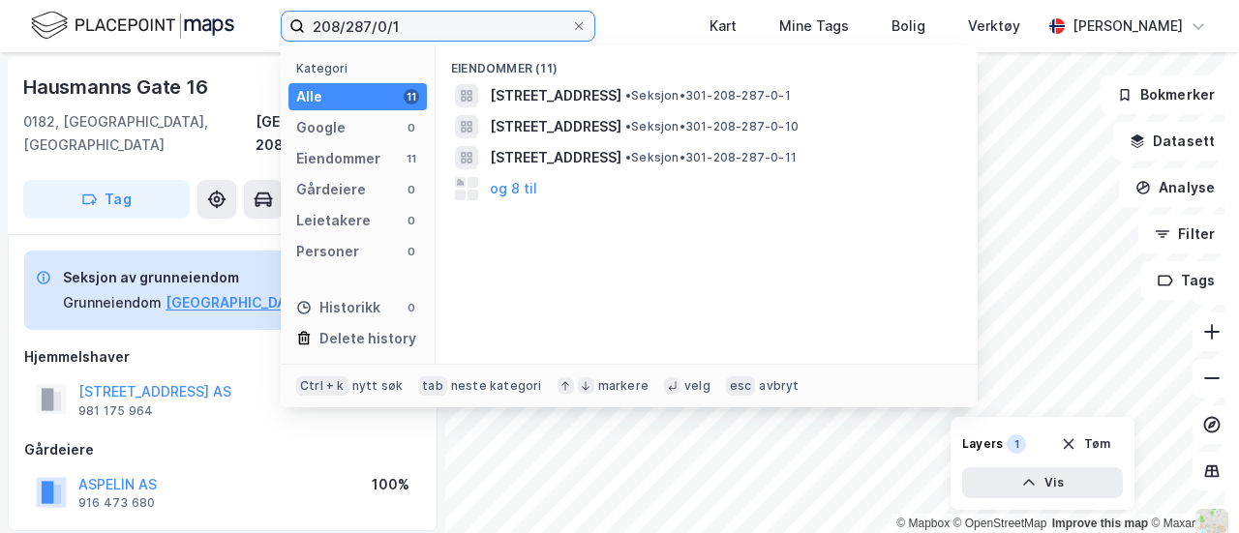
drag, startPoint x: 419, startPoint y: 31, endPoint x: 368, endPoint y: 35, distance: 51.5
click at [368, 35] on input "208/287/0/1" at bounding box center [438, 26] width 266 height 29
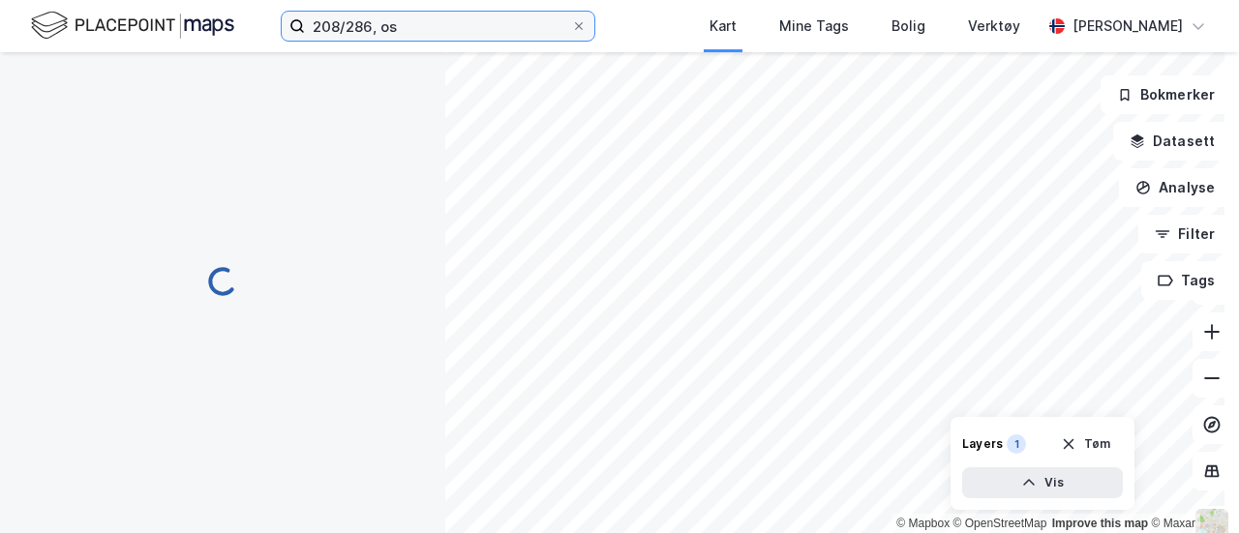
scroll to position [4, 0]
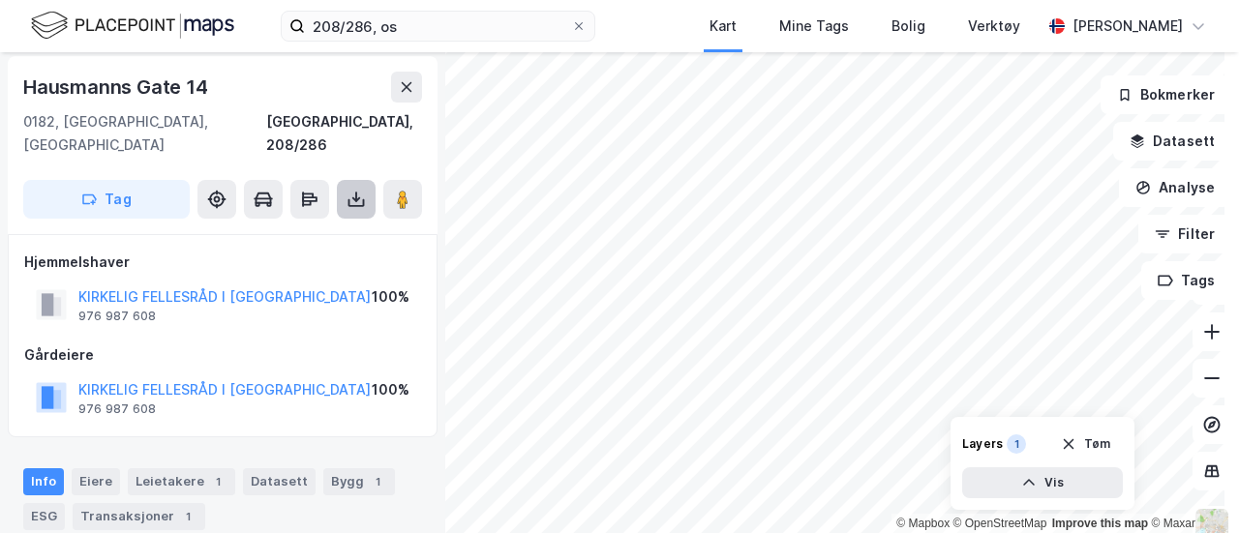
click at [351, 190] on icon at bounding box center [356, 199] width 19 height 19
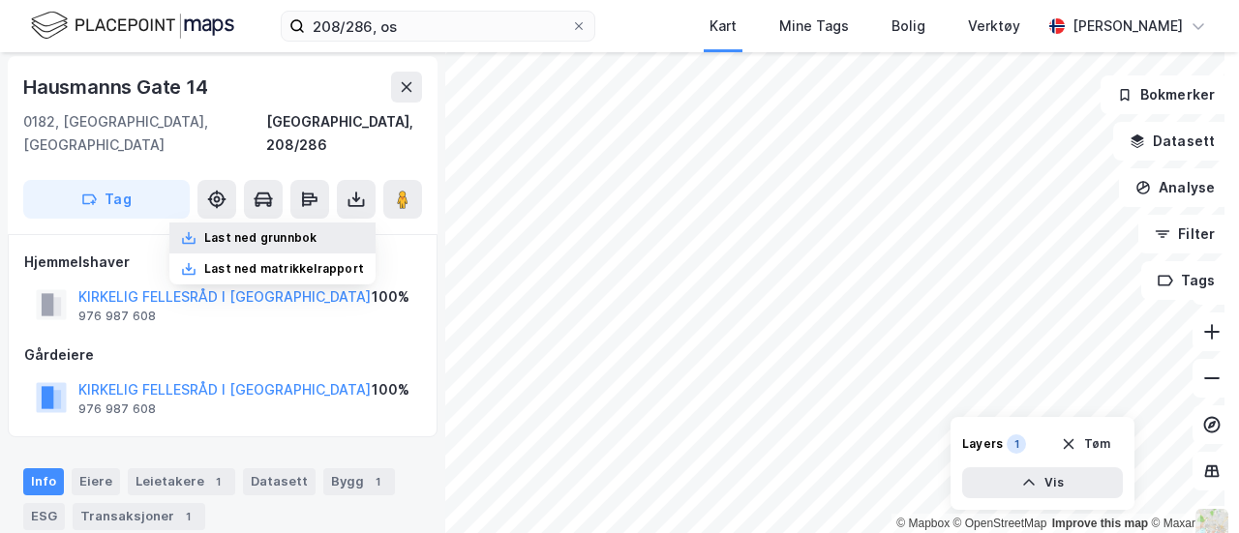
click at [323, 223] on div "Last ned grunnbok" at bounding box center [272, 238] width 206 height 31
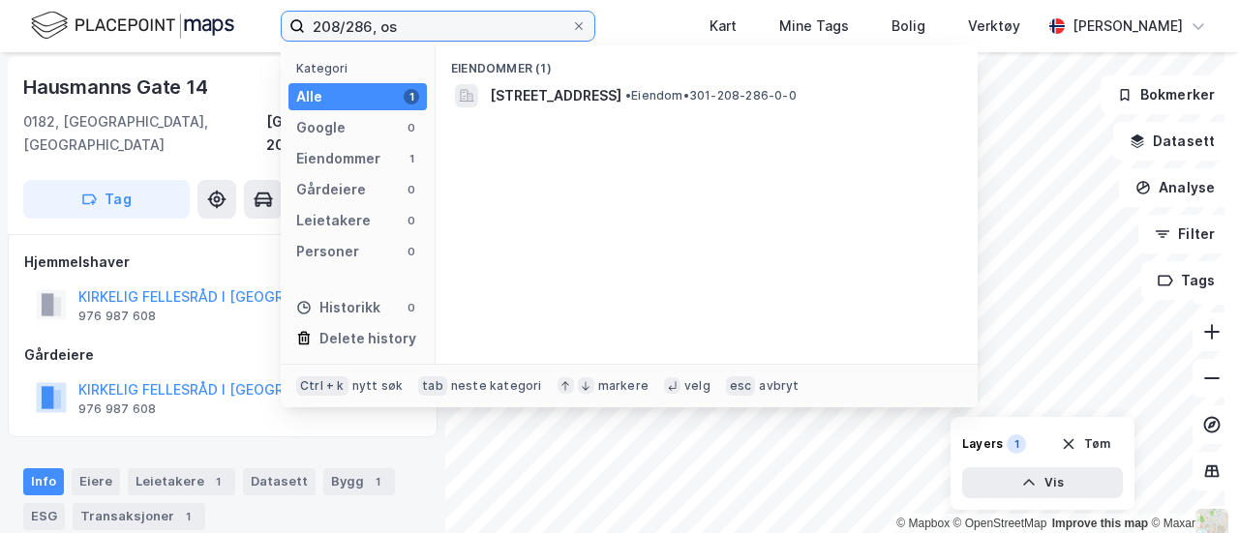
drag, startPoint x: 445, startPoint y: 28, endPoint x: 180, endPoint y: -5, distance: 267.3
click at [180, 0] on html "208/286, os Kategori Alle 1 Google 0 Eiendommer 1 Gårdeiere 0 Leietakere 0 Pers…" at bounding box center [619, 266] width 1239 height 533
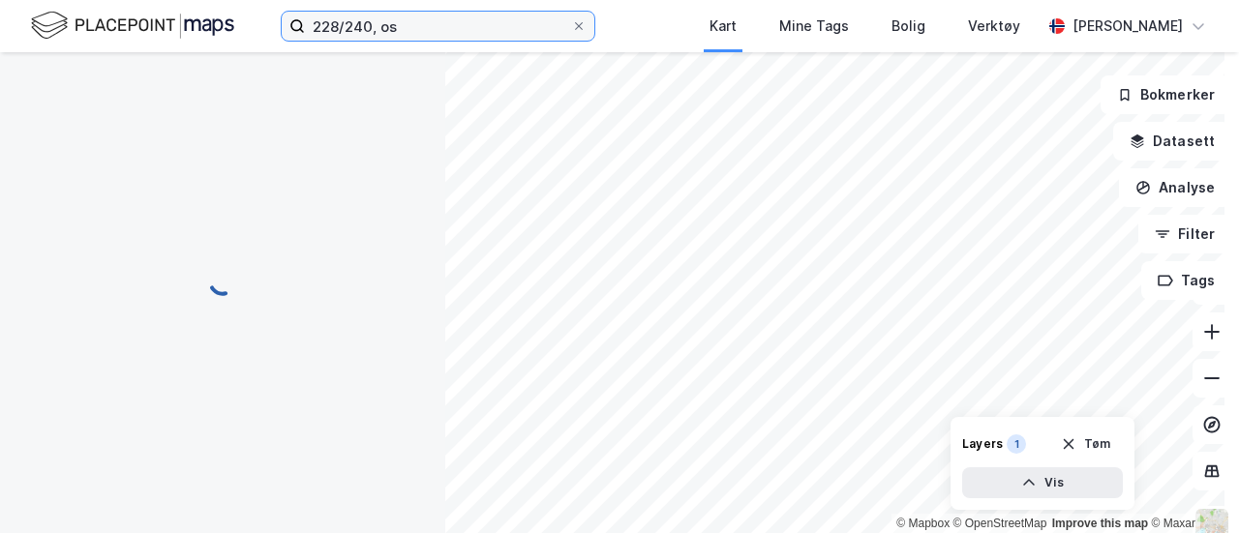
scroll to position [4, 0]
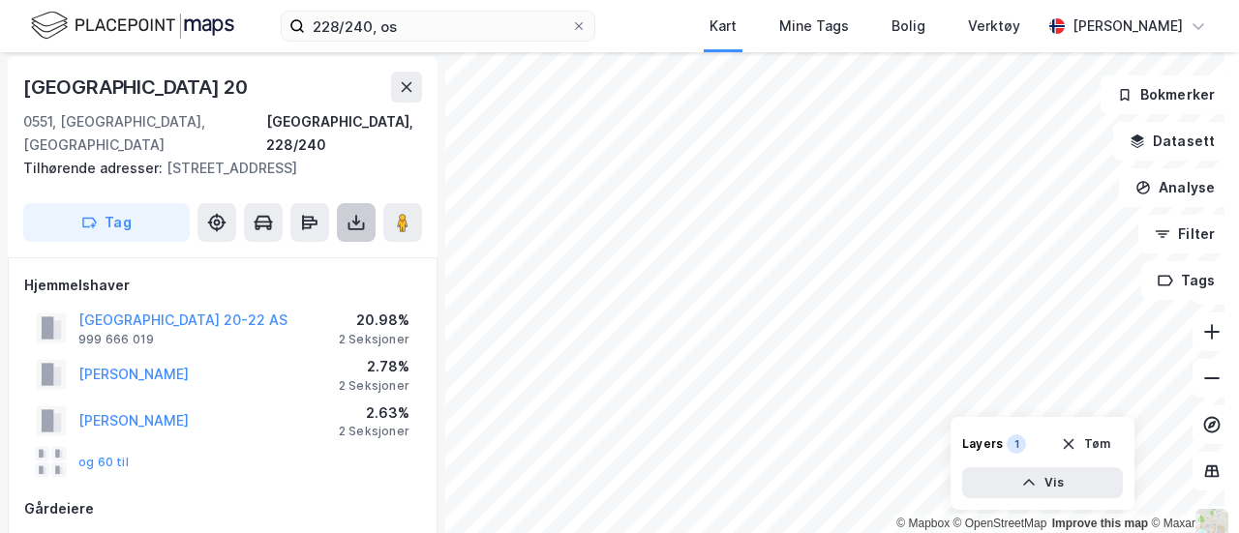
click at [363, 224] on icon at bounding box center [356, 227] width 16 height 8
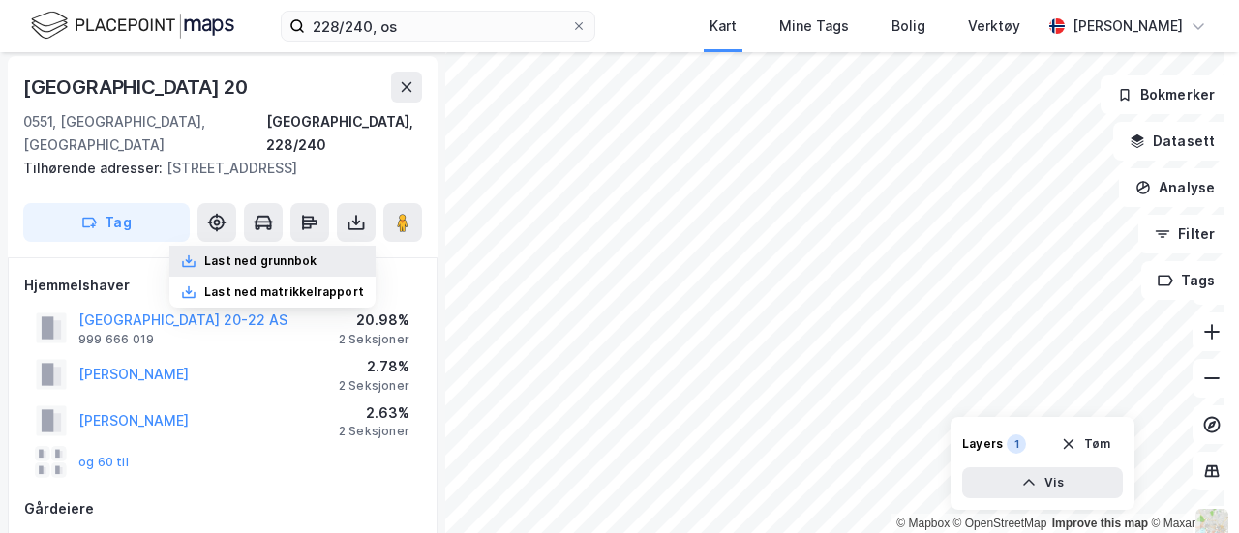
click at [317, 257] on div "Last ned grunnbok" at bounding box center [260, 261] width 112 height 15
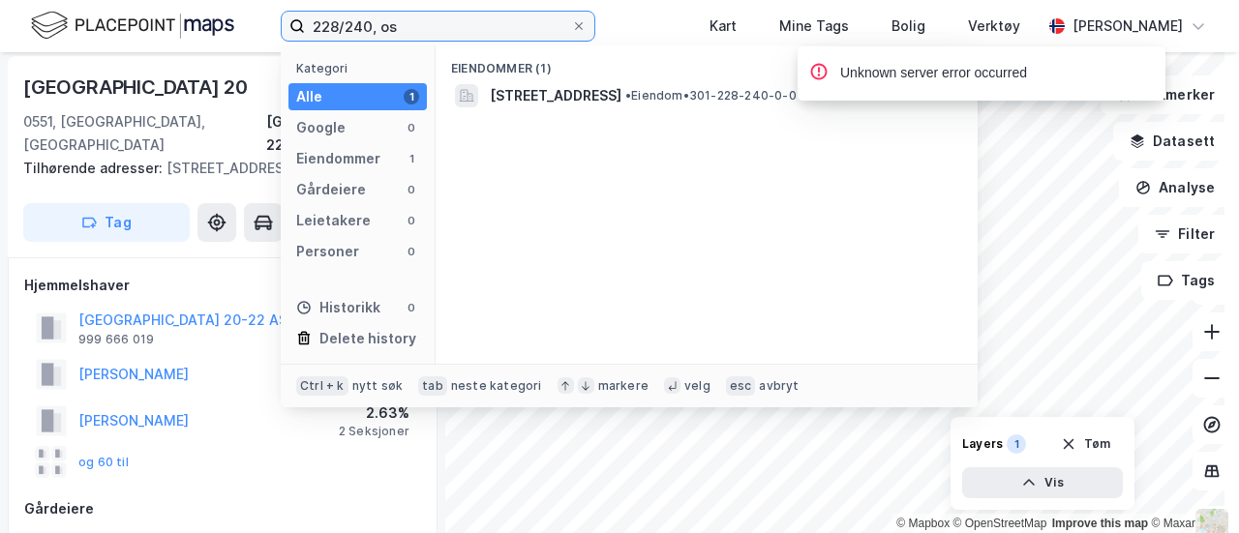
click at [412, 40] on label "228/240, os" at bounding box center [438, 26] width 315 height 31
click at [412, 40] on input "228/240, os" at bounding box center [438, 26] width 266 height 29
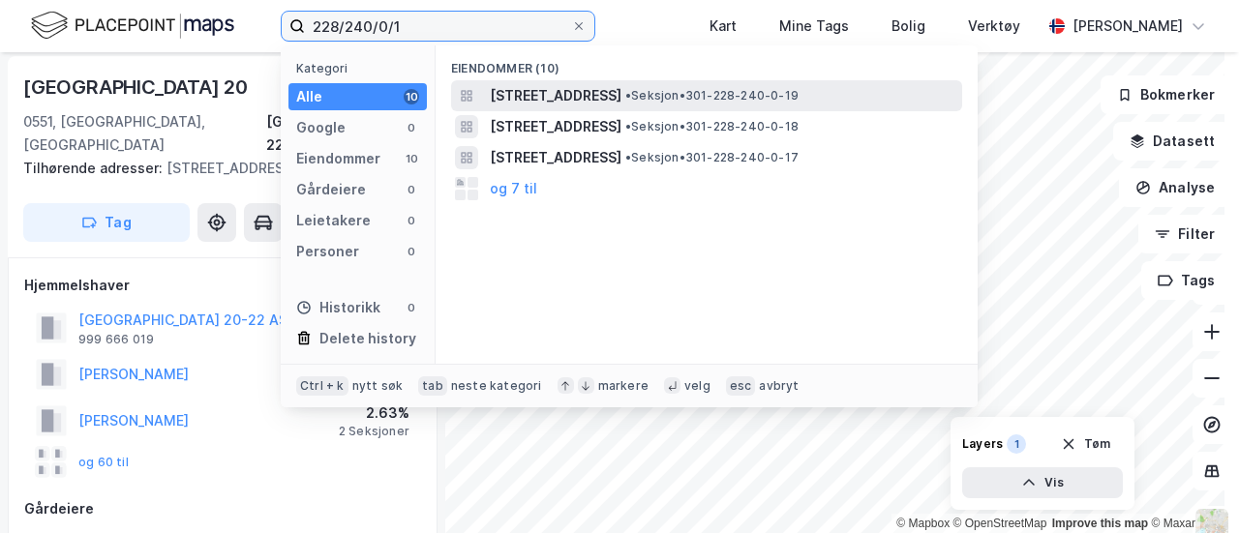
type input "228/240/0/1"
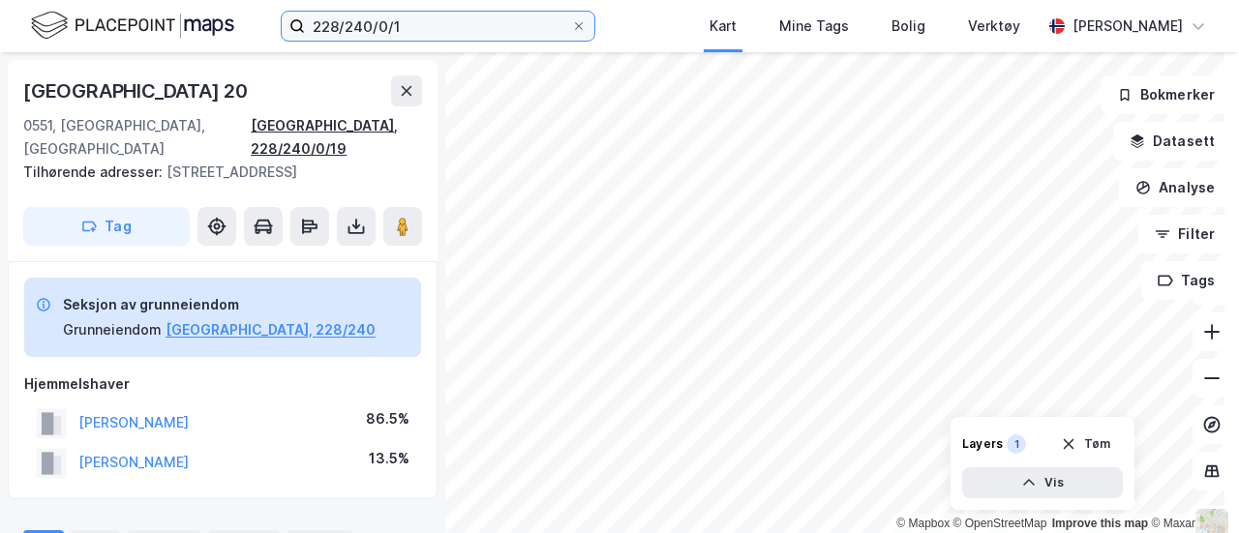
scroll to position [4, 0]
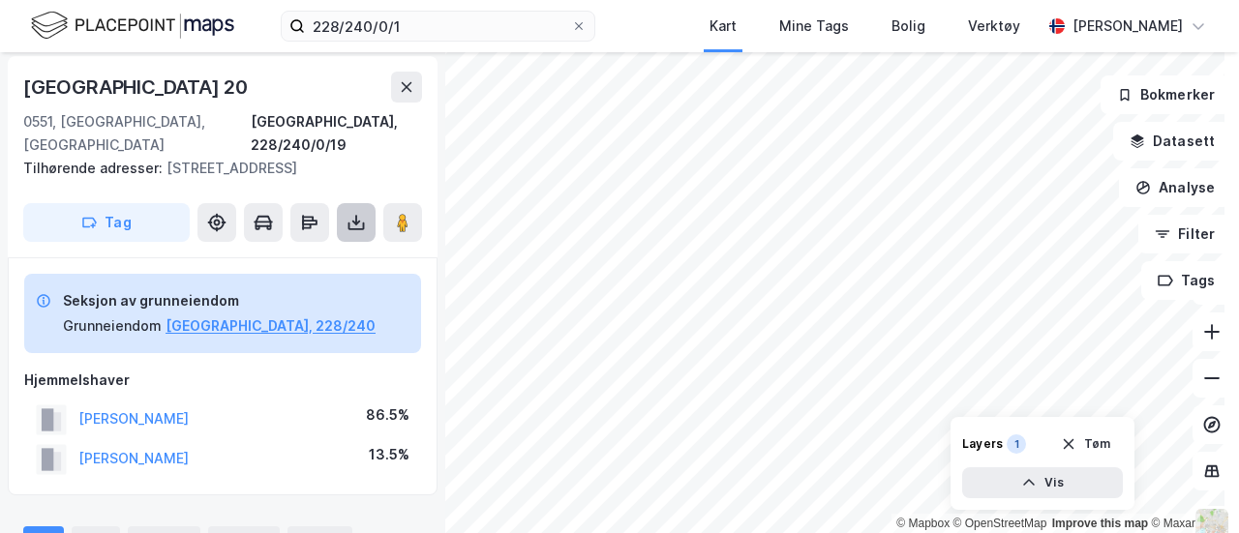
click at [356, 238] on button at bounding box center [356, 222] width 39 height 39
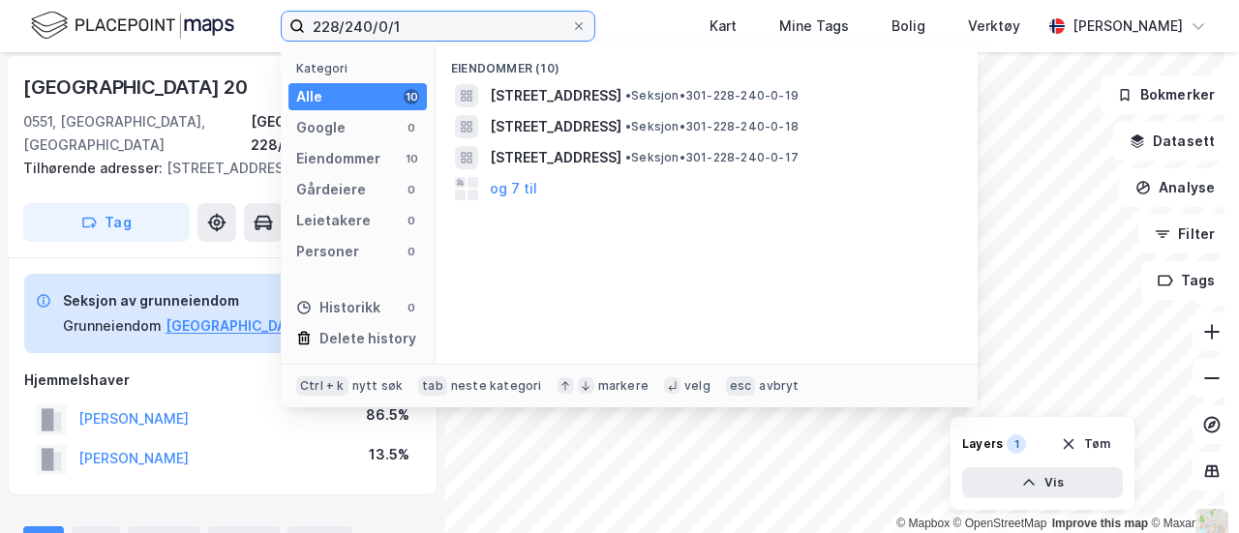
click at [403, 16] on input "228/240/0/1" at bounding box center [438, 26] width 266 height 29
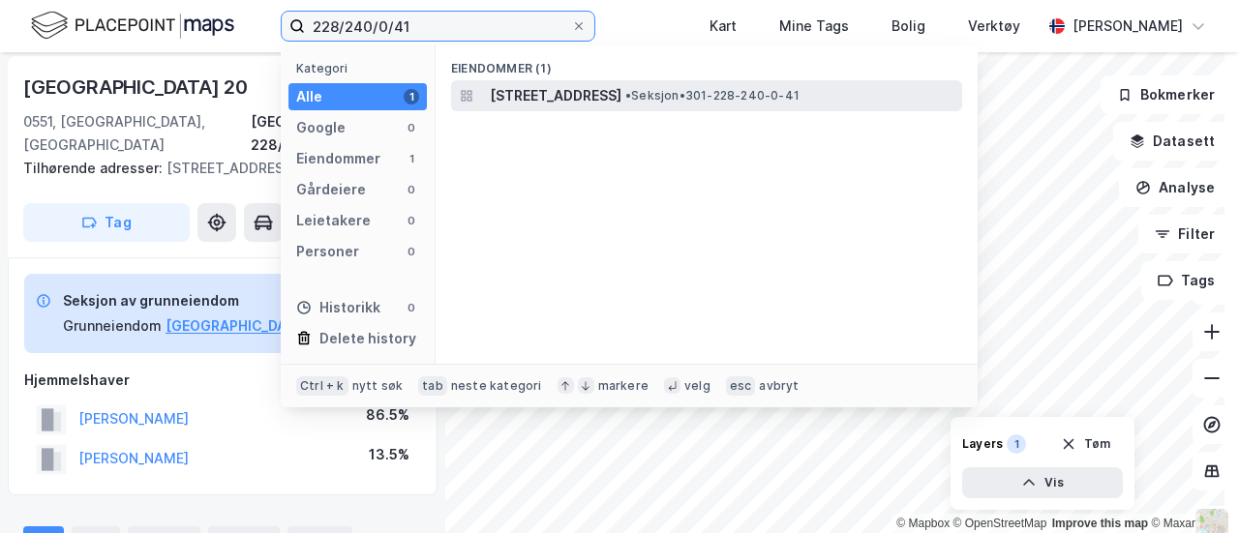
type input "228/240/0/41"
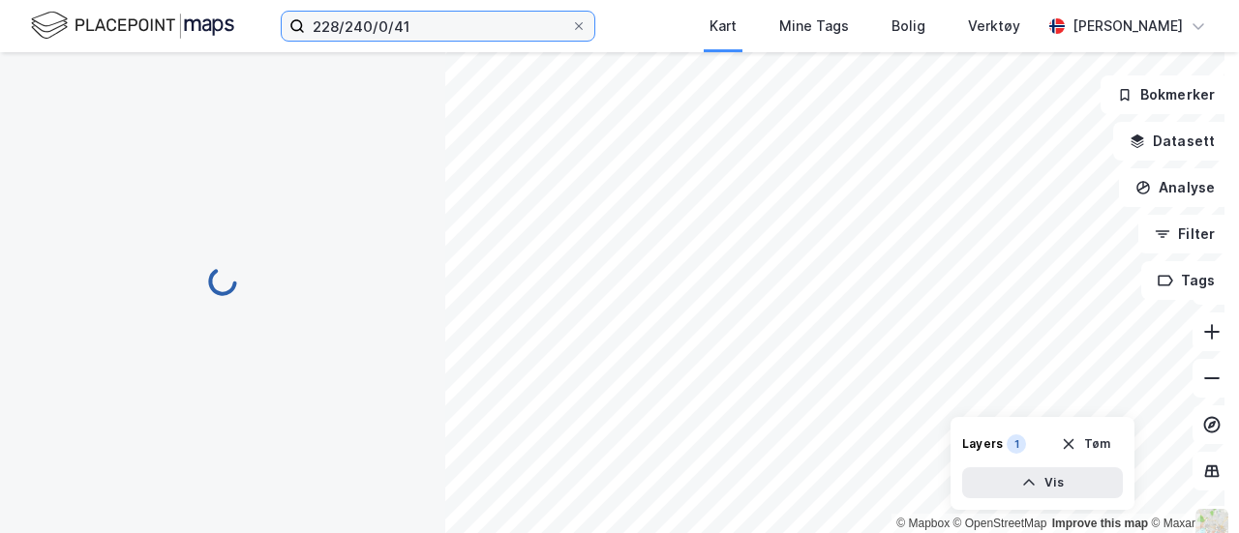
scroll to position [4, 0]
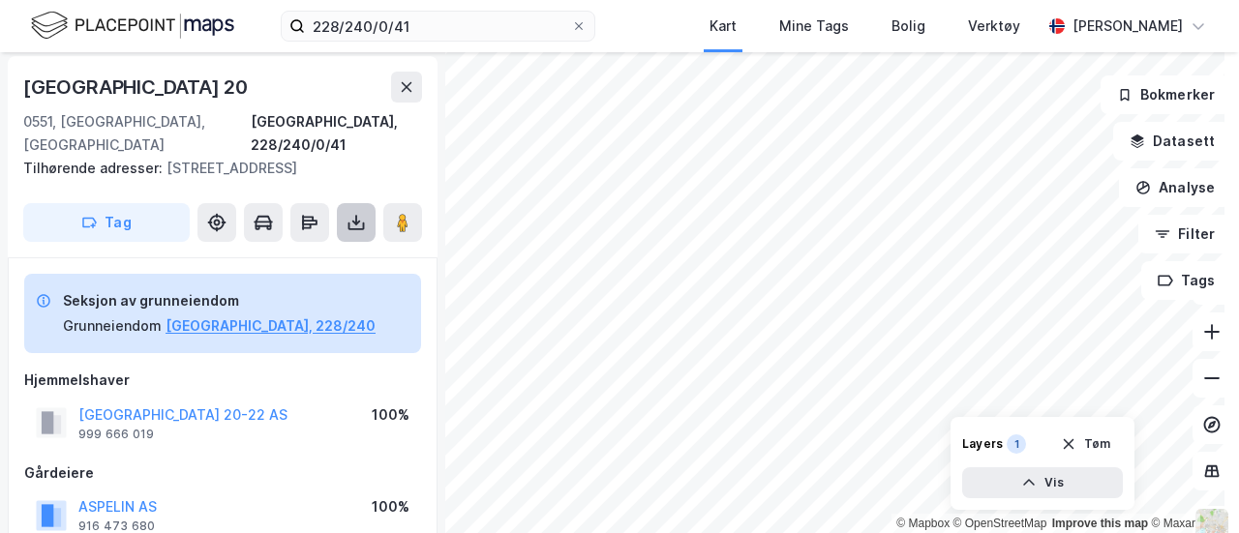
click at [347, 222] on icon at bounding box center [356, 222] width 19 height 19
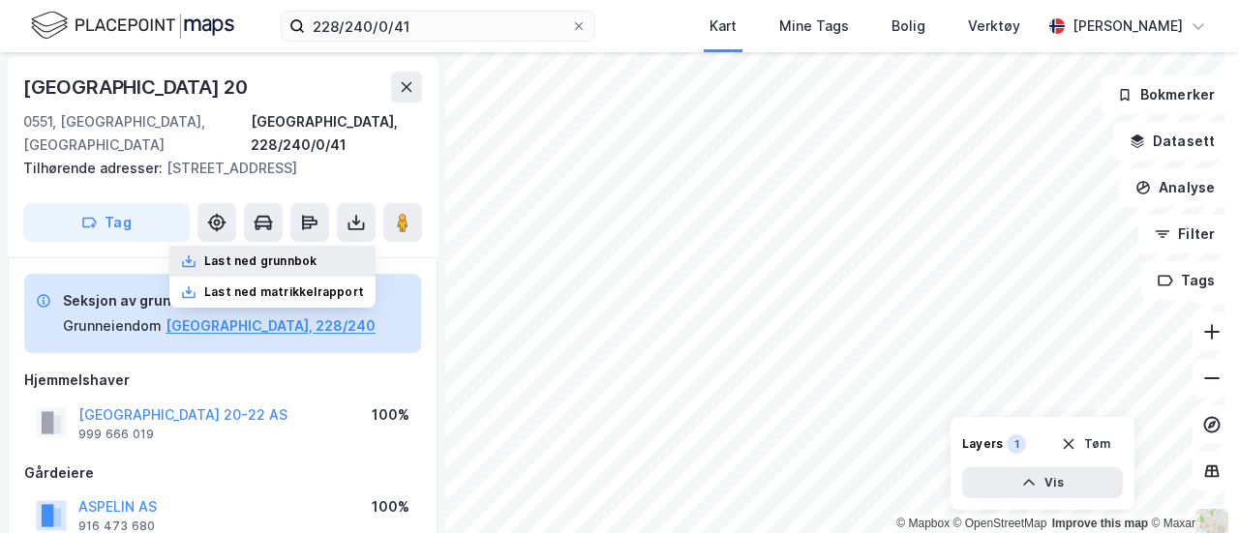
click at [307, 265] on div "Last ned grunnbok" at bounding box center [260, 261] width 112 height 15
